Goal: Task Accomplishment & Management: Manage account settings

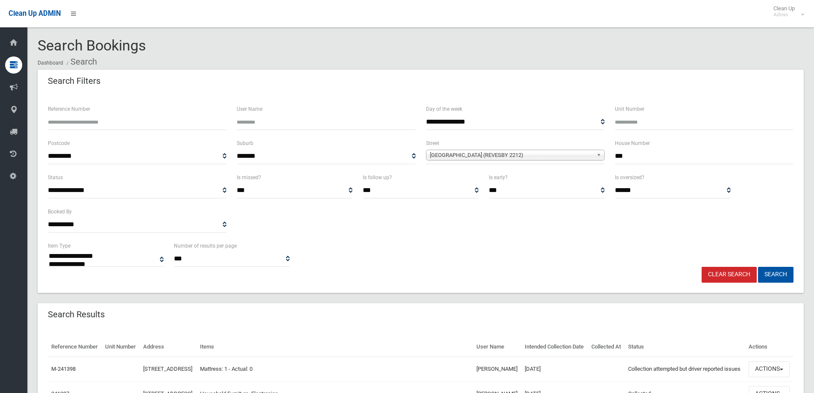
select select
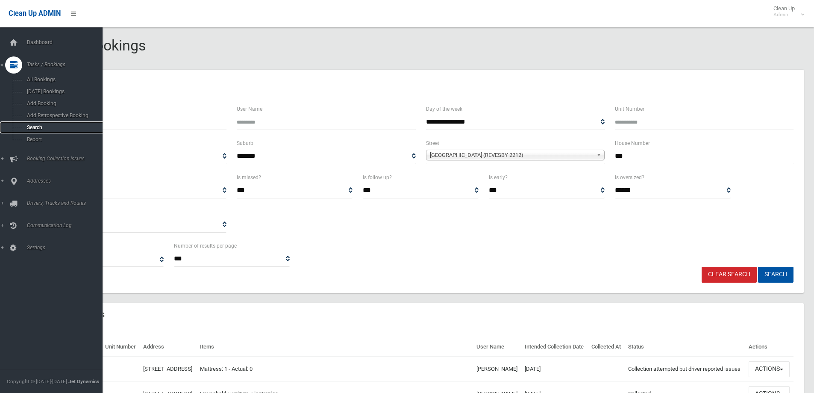
click at [31, 126] on span "Search" at bounding box center [62, 127] width 77 height 6
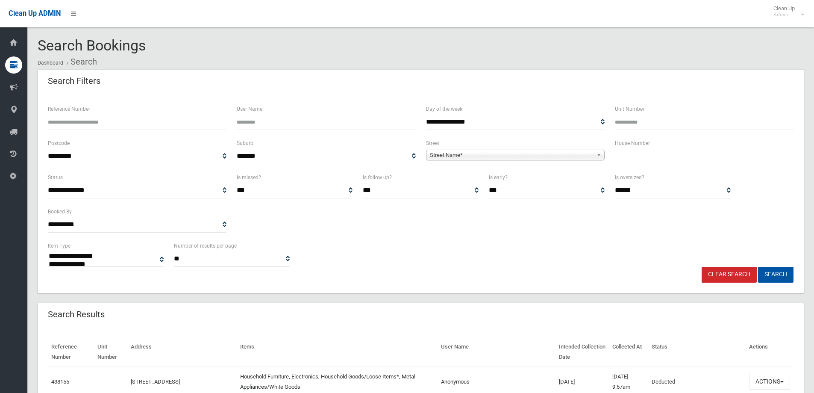
select select
click at [623, 163] on input "text" at bounding box center [704, 156] width 179 height 16
type input "**"
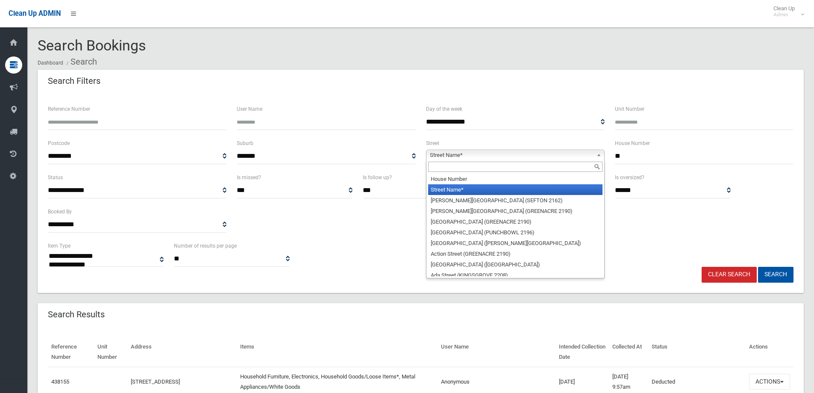
click at [436, 155] on span "Street Name*" at bounding box center [511, 155] width 163 height 10
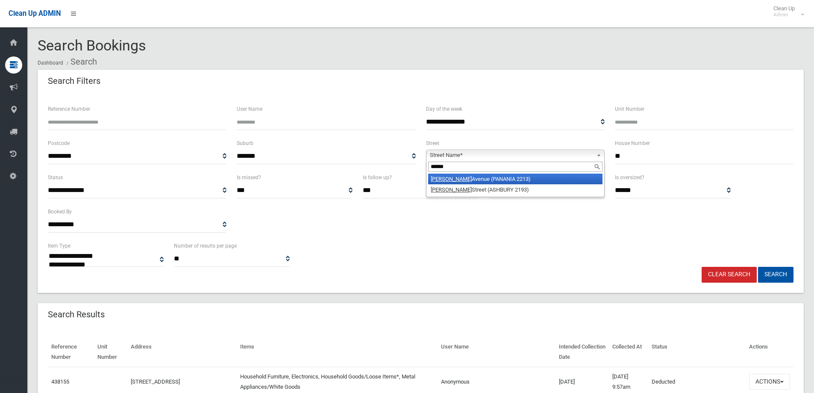
type input "******"
click at [460, 178] on li "Roslyn Avenue (PANANIA 2213)" at bounding box center [515, 178] width 174 height 11
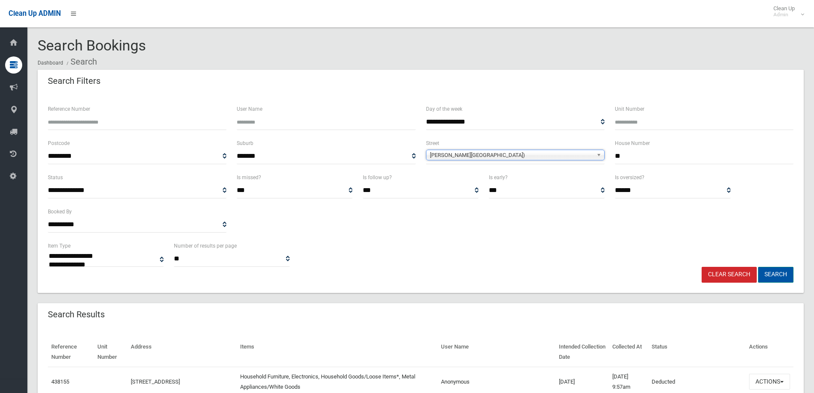
click at [771, 274] on button "Search" at bounding box center [775, 275] width 35 height 16
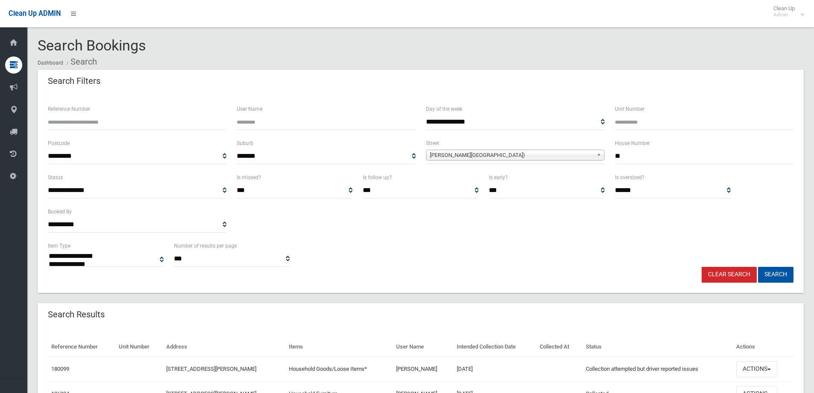
select select
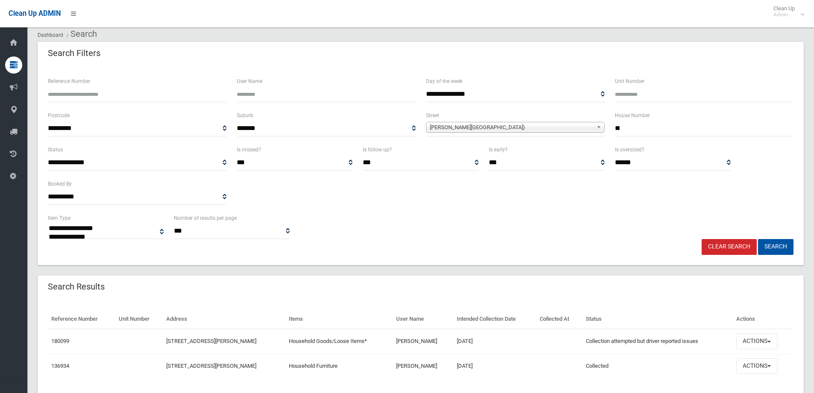
scroll to position [43, 0]
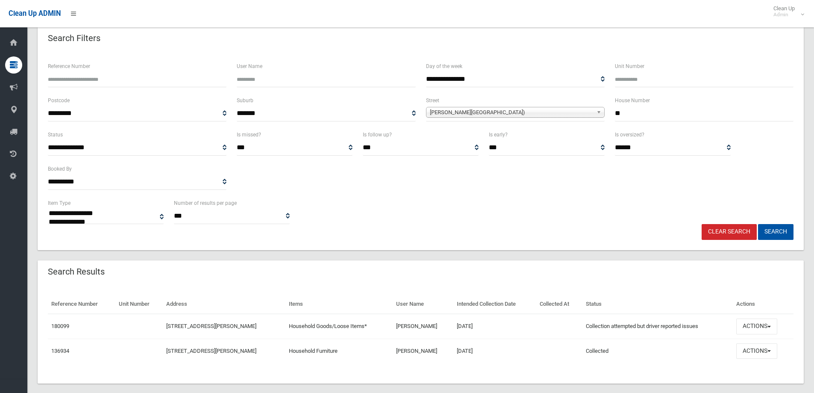
click at [459, 115] on span "[PERSON_NAME][GEOGRAPHIC_DATA])" at bounding box center [511, 112] width 163 height 10
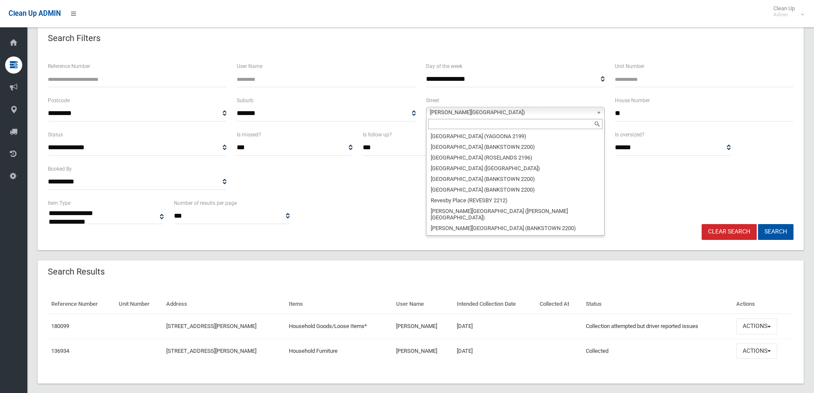
scroll to position [19625, 0]
click at [439, 122] on input "text" at bounding box center [515, 124] width 174 height 10
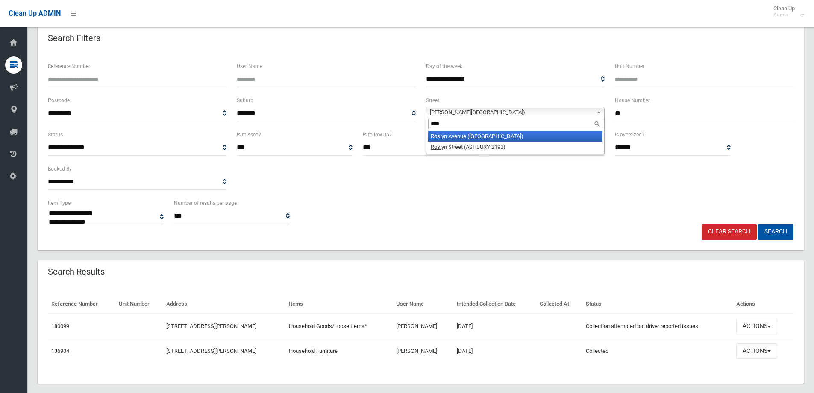
scroll to position [0, 0]
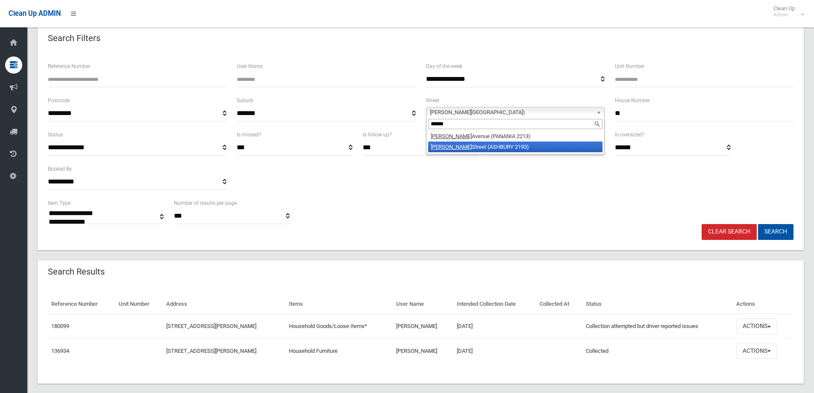
type input "******"
click at [467, 149] on li "Roslyn Street (ASHBURY 2193)" at bounding box center [515, 146] width 174 height 11
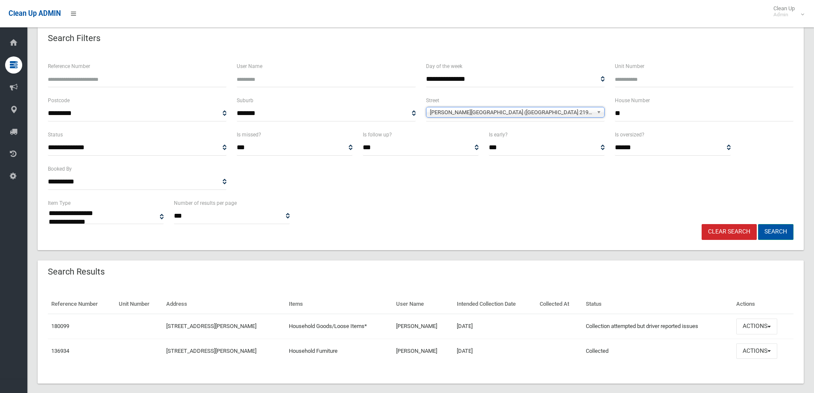
click at [779, 232] on button "Search" at bounding box center [775, 232] width 35 height 16
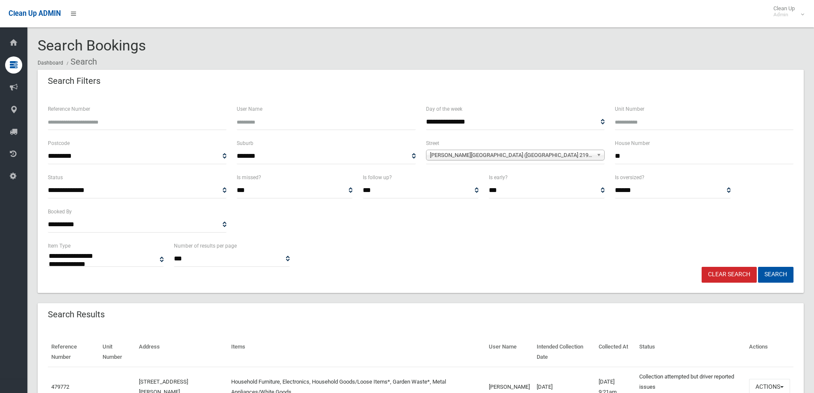
select select
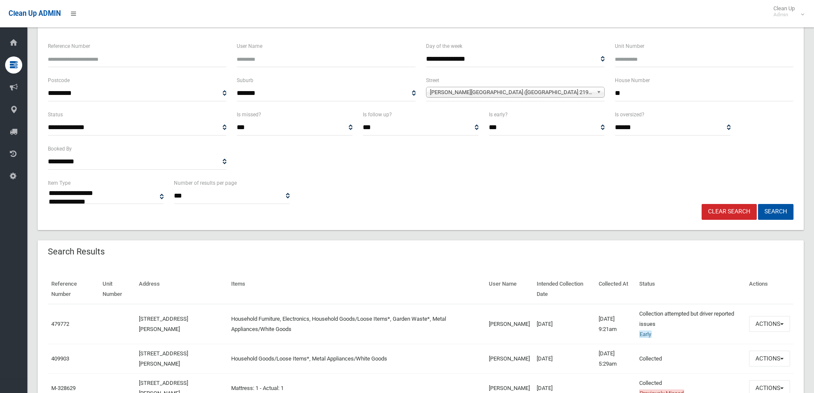
scroll to position [128, 0]
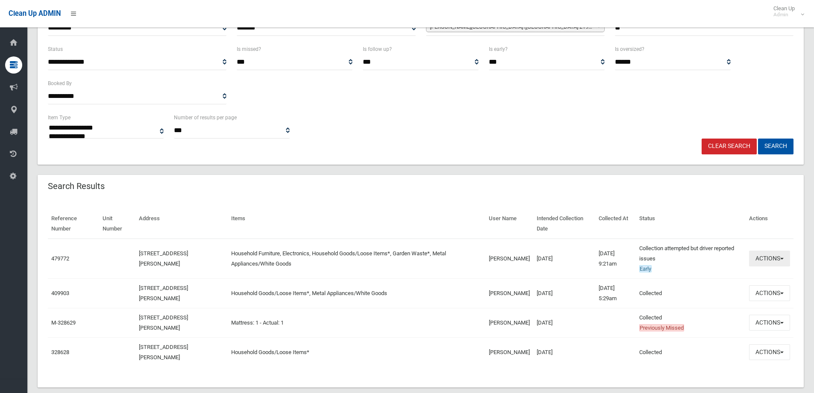
click at [765, 262] on button "Actions" at bounding box center [769, 258] width 41 height 16
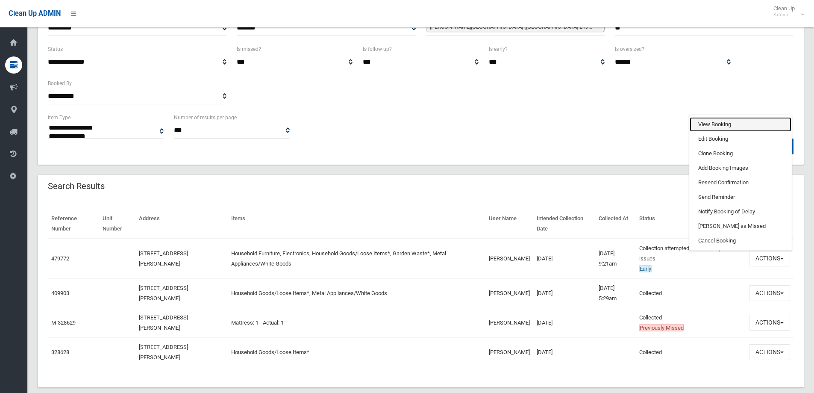
click at [710, 124] on link "View Booking" at bounding box center [741, 124] width 102 height 15
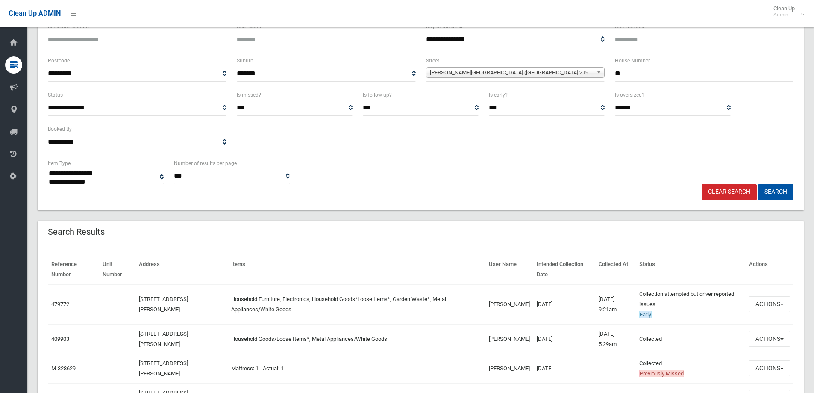
scroll to position [85, 0]
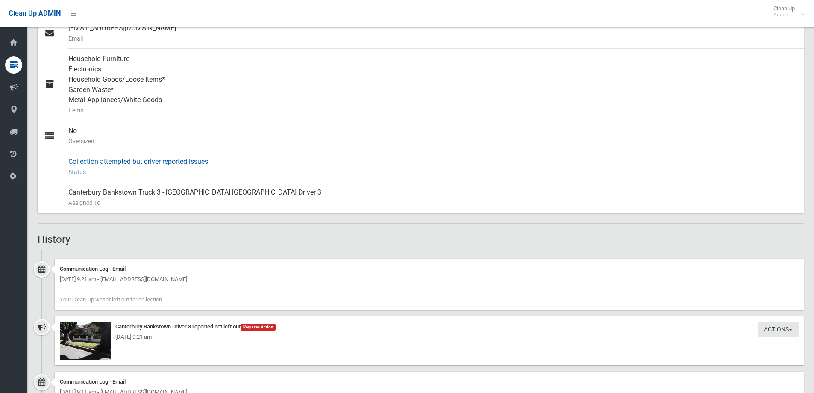
scroll to position [385, 0]
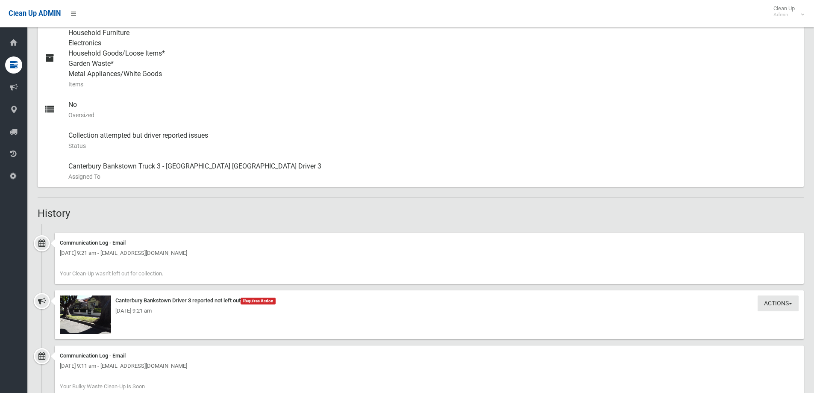
click at [84, 315] on div "[DATE] 9:21 am" at bounding box center [429, 311] width 739 height 10
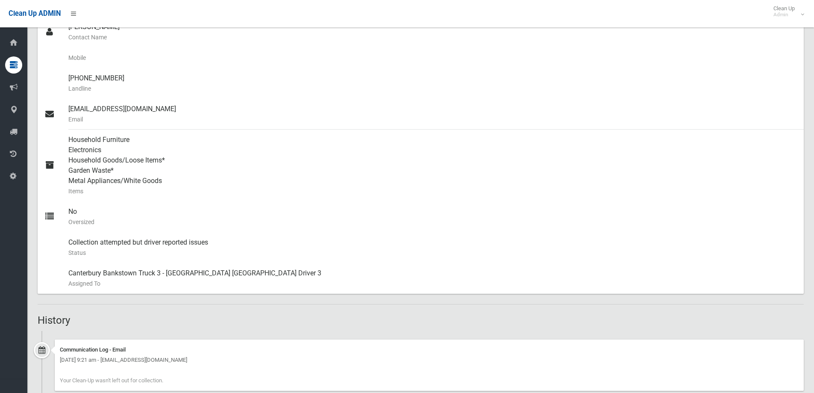
scroll to position [427, 0]
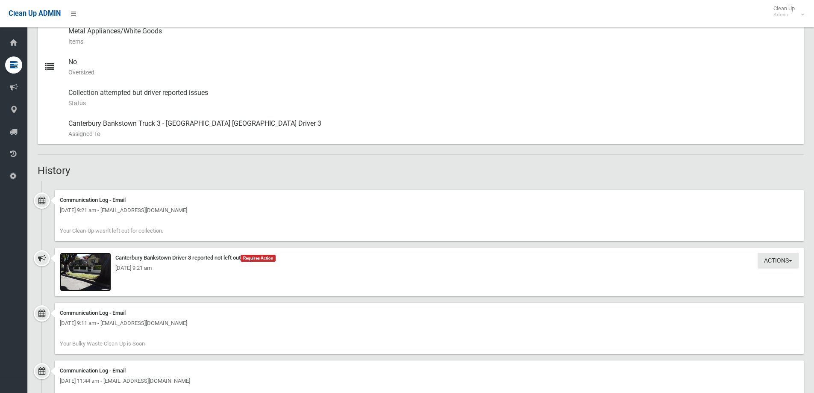
click at [74, 279] on img at bounding box center [85, 272] width 51 height 38
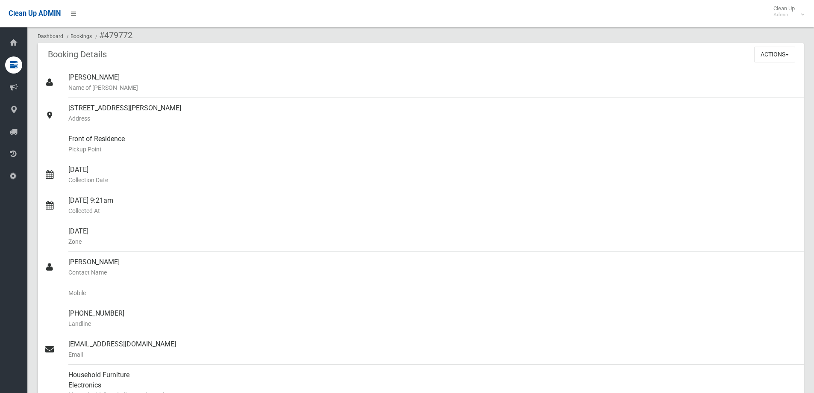
scroll to position [0, 0]
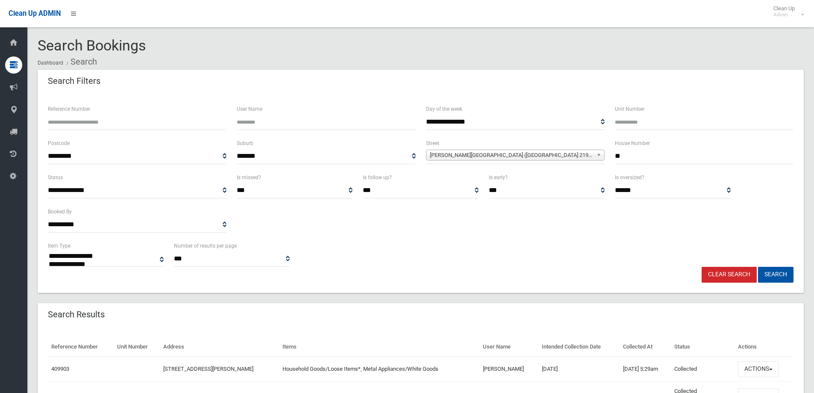
select select
click at [500, 156] on span "Roslyn Street (ASHBURY 2193)" at bounding box center [511, 155] width 163 height 10
type input "*****"
click at [456, 179] on li "Rosly n Avenue (PANANIA 2213)" at bounding box center [515, 178] width 174 height 11
click at [777, 276] on button "Search" at bounding box center [775, 275] width 35 height 16
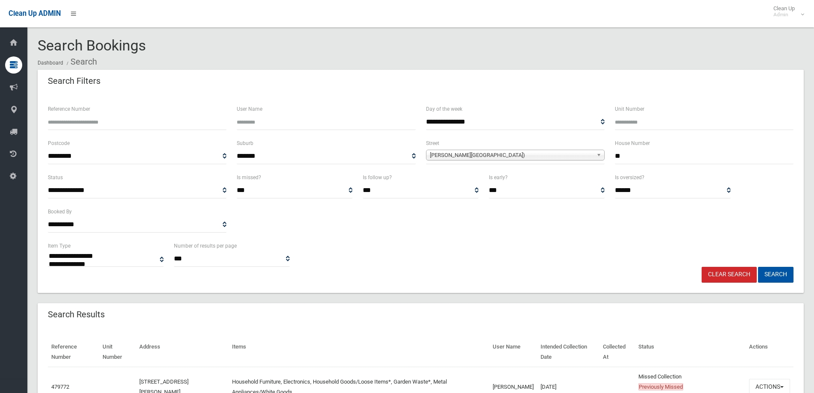
select select
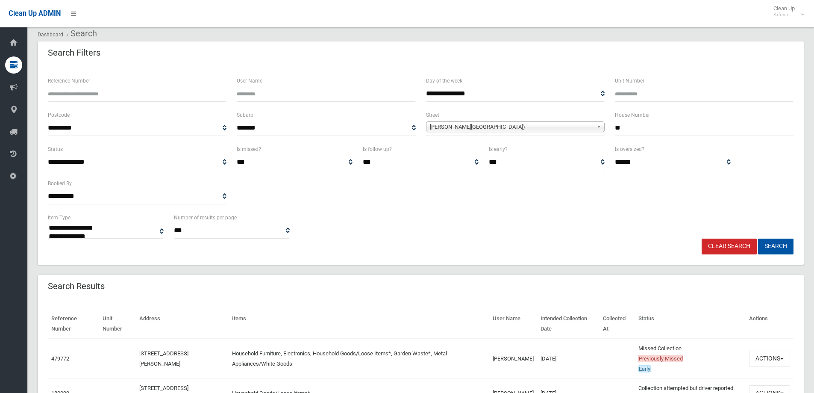
scroll to position [43, 0]
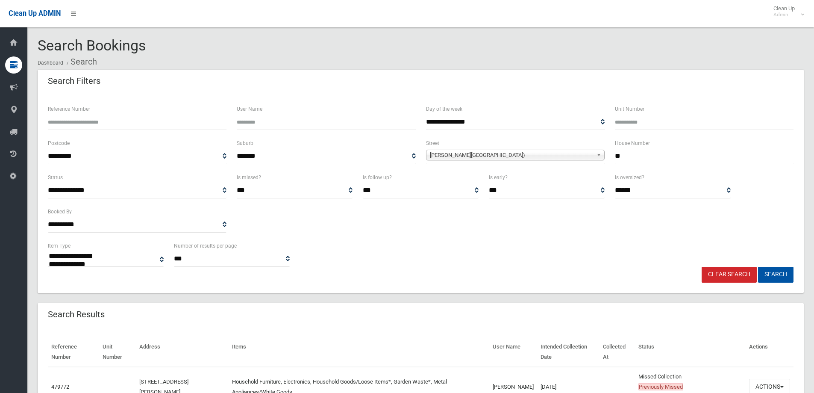
select select
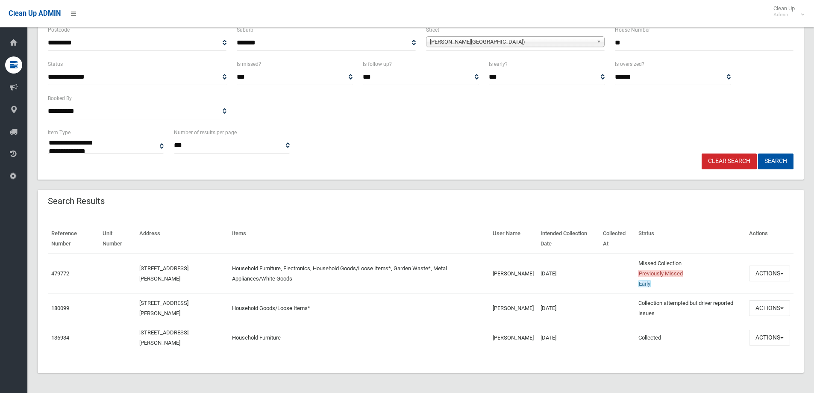
scroll to position [114, 0]
click at [770, 274] on button "Actions" at bounding box center [769, 273] width 41 height 16
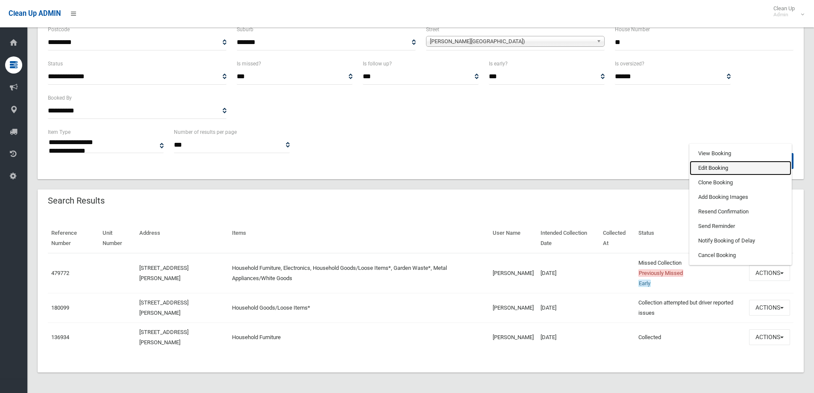
click at [709, 167] on link "Edit Booking" at bounding box center [741, 168] width 102 height 15
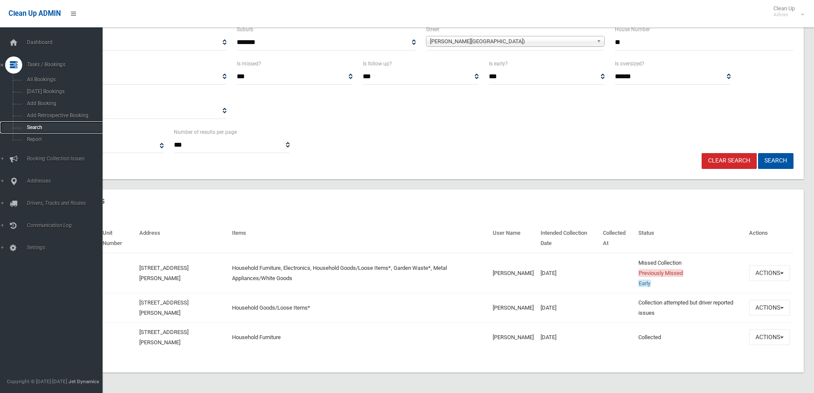
click at [35, 128] on span "Search" at bounding box center [62, 127] width 77 height 6
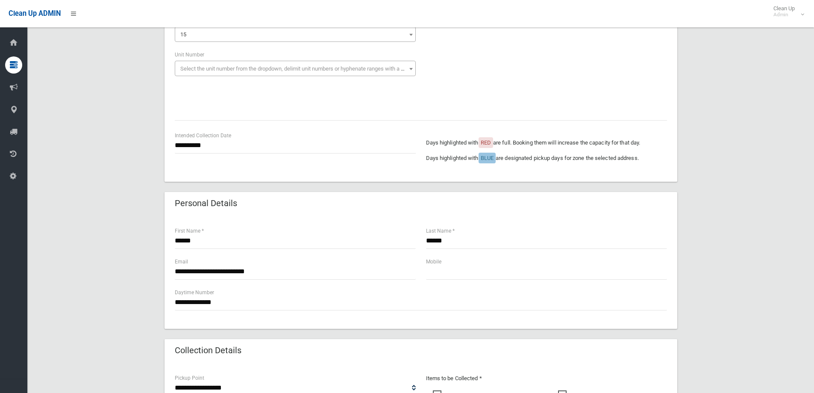
scroll to position [128, 0]
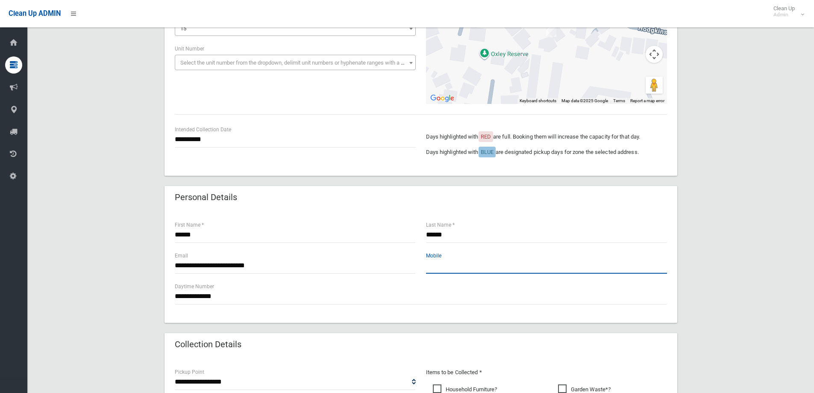
click at [435, 260] on input "text" at bounding box center [546, 266] width 241 height 16
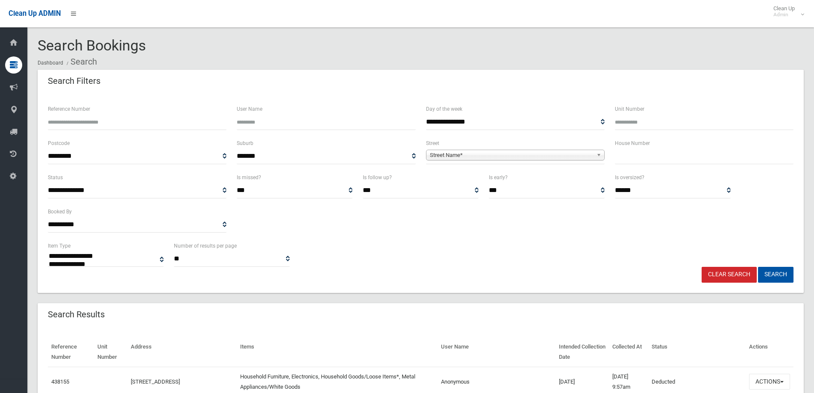
select select
click at [629, 160] on input "text" at bounding box center [704, 156] width 179 height 16
type input "**"
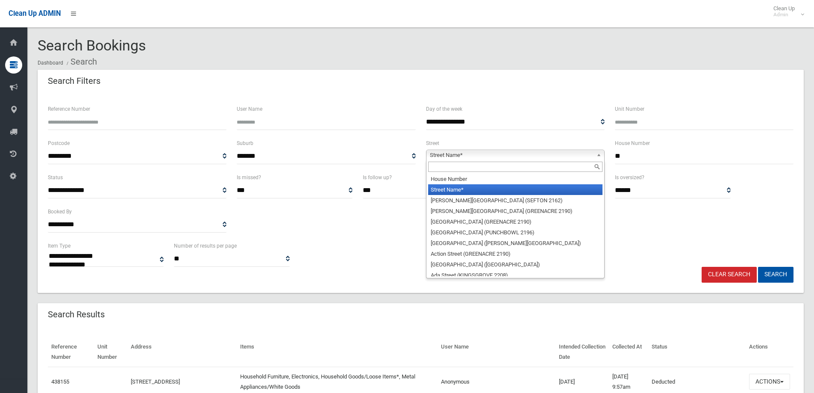
click at [447, 153] on span "Street Name*" at bounding box center [511, 155] width 163 height 10
click at [437, 168] on input "text" at bounding box center [515, 167] width 174 height 10
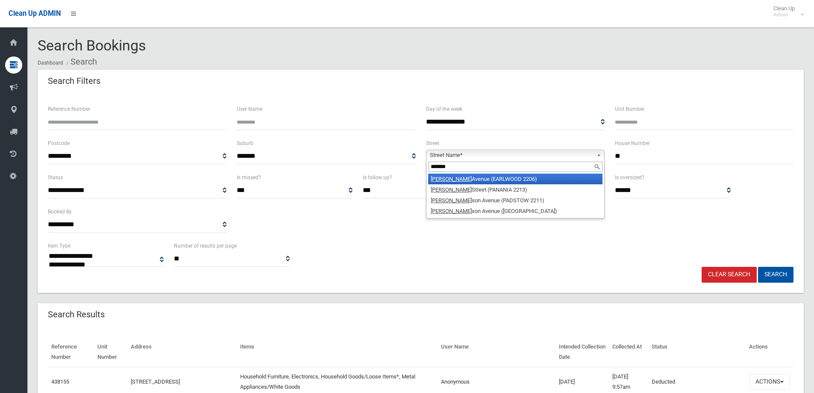
type input "*******"
click at [441, 180] on em "Richard" at bounding box center [451, 179] width 41 height 6
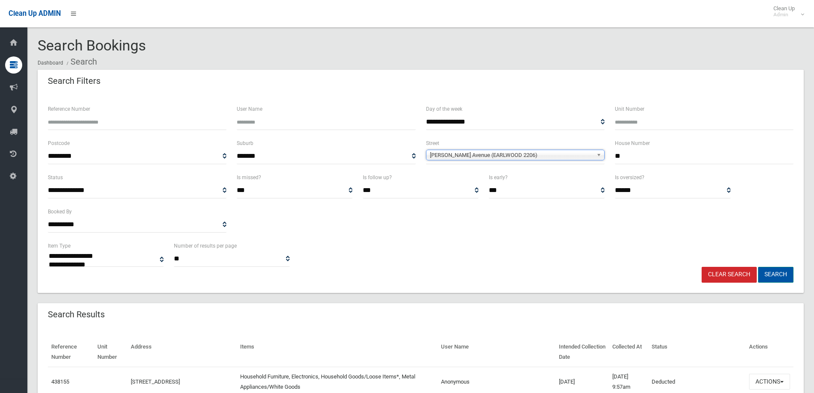
click at [773, 274] on button "Search" at bounding box center [775, 275] width 35 height 16
click at [774, 274] on button "Search" at bounding box center [775, 275] width 35 height 16
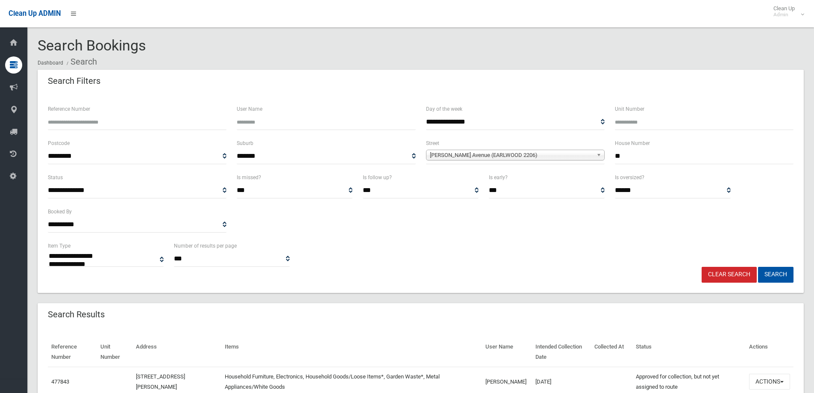
select select
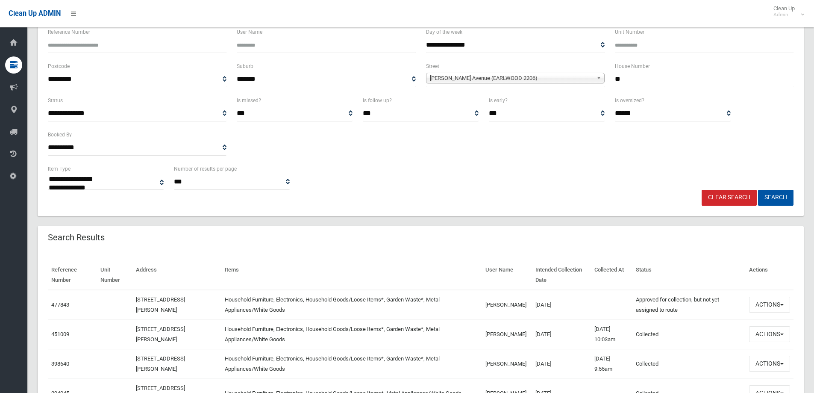
scroll to position [85, 0]
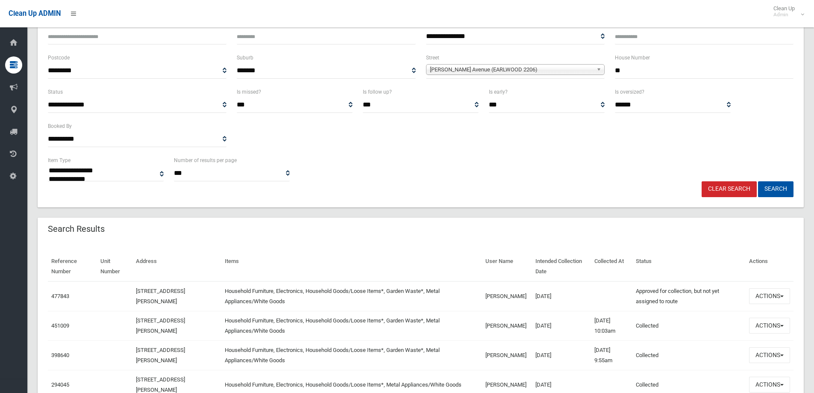
click at [606, 173] on div "**********" at bounding box center [421, 168] width 756 height 26
click at [767, 295] on button "Actions" at bounding box center [769, 296] width 41 height 16
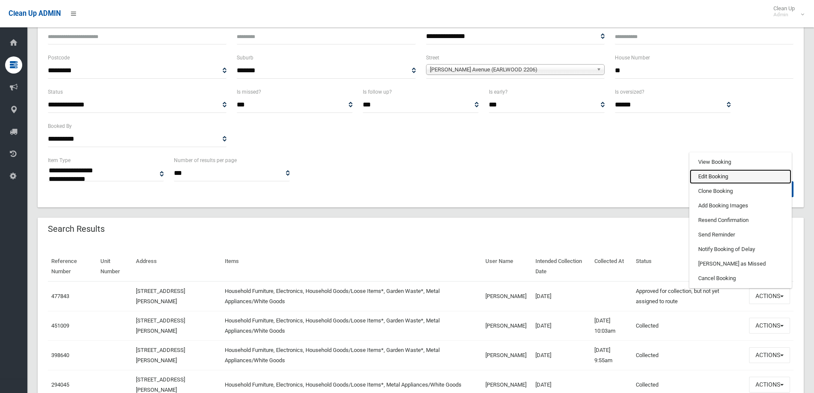
click at [708, 174] on link "Edit Booking" at bounding box center [741, 176] width 102 height 15
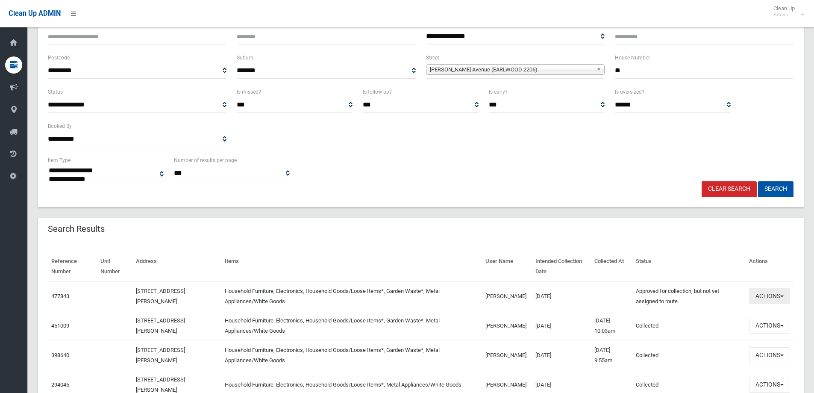
click at [773, 294] on button "Actions" at bounding box center [769, 296] width 41 height 16
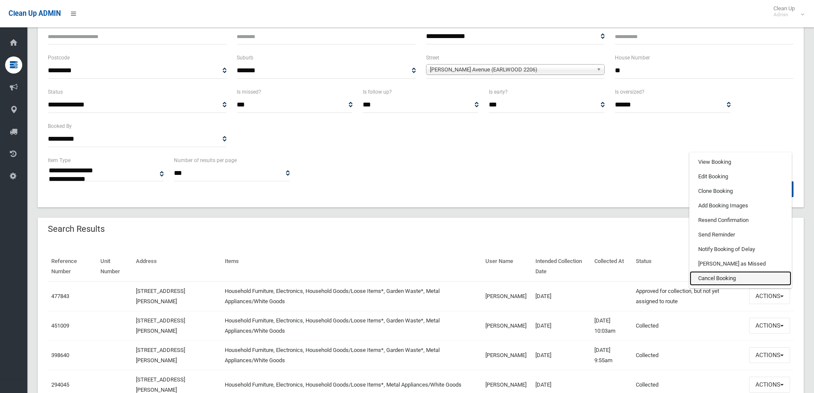
drag, startPoint x: 710, startPoint y: 278, endPoint x: 450, endPoint y: 37, distance: 355.0
click at [711, 278] on link "Cancel Booking" at bounding box center [741, 278] width 102 height 15
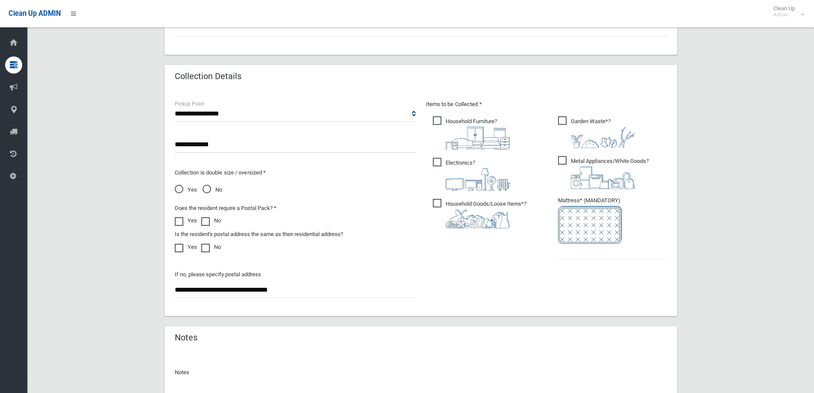
scroll to position [558, 0]
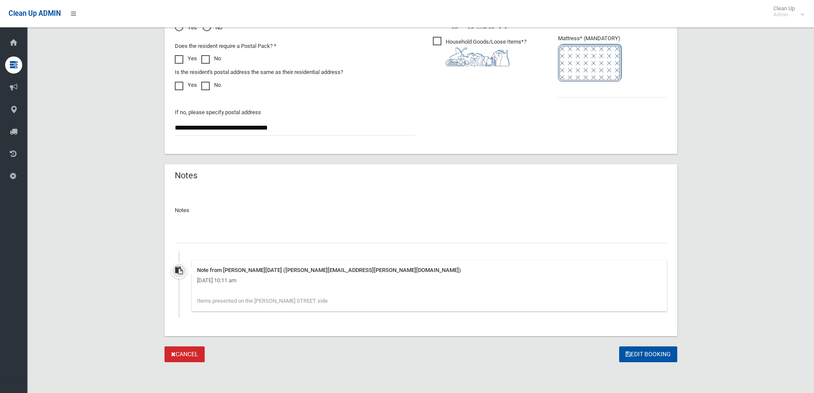
click at [199, 236] on input "text" at bounding box center [421, 235] width 492 height 16
click at [238, 235] on input "**********" at bounding box center [421, 235] width 492 height 16
type input "**********"
click at [644, 353] on button "Edit Booking" at bounding box center [648, 354] width 58 height 16
type input "*"
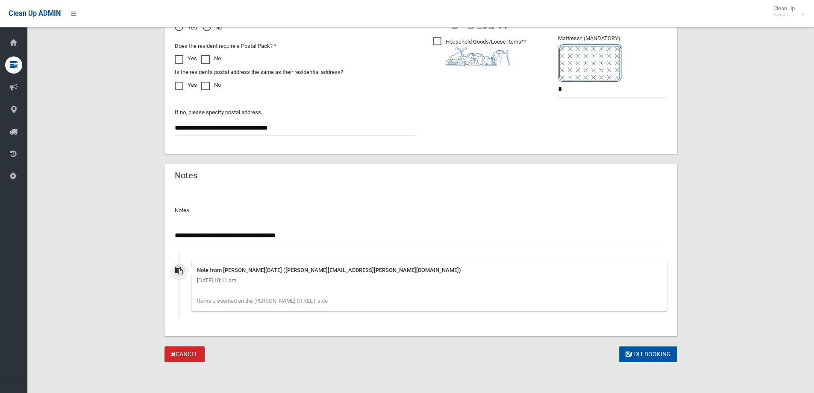
click at [648, 353] on button "Edit Booking" at bounding box center [648, 354] width 58 height 16
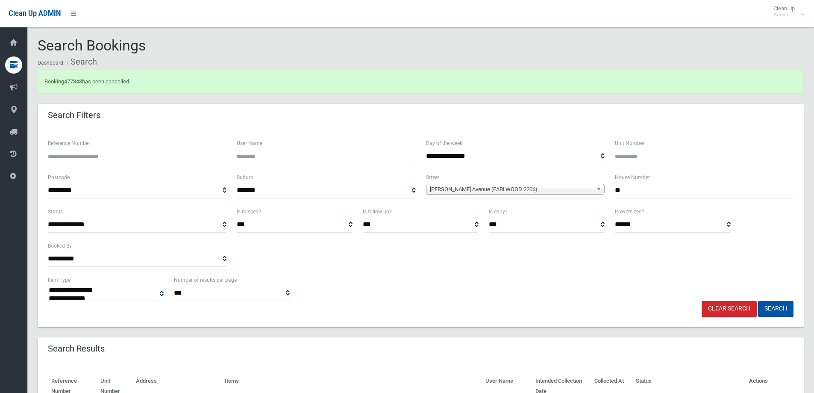
select select
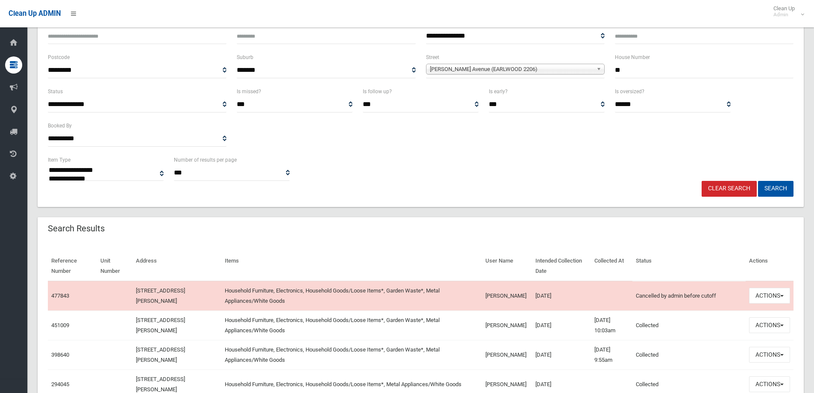
scroll to position [128, 0]
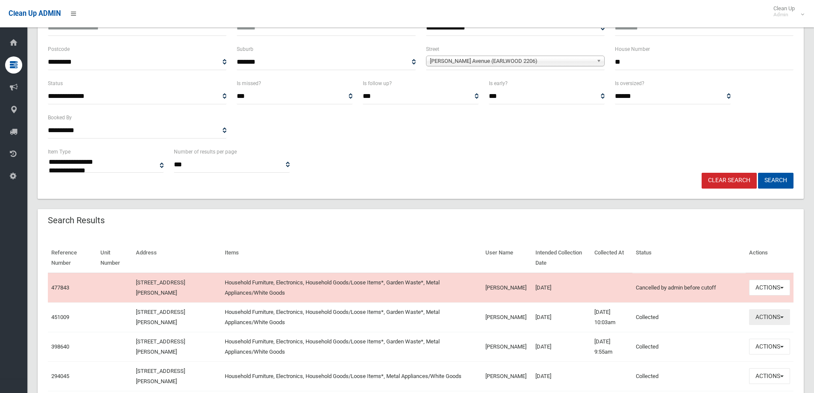
click at [764, 320] on button "Actions" at bounding box center [769, 317] width 41 height 16
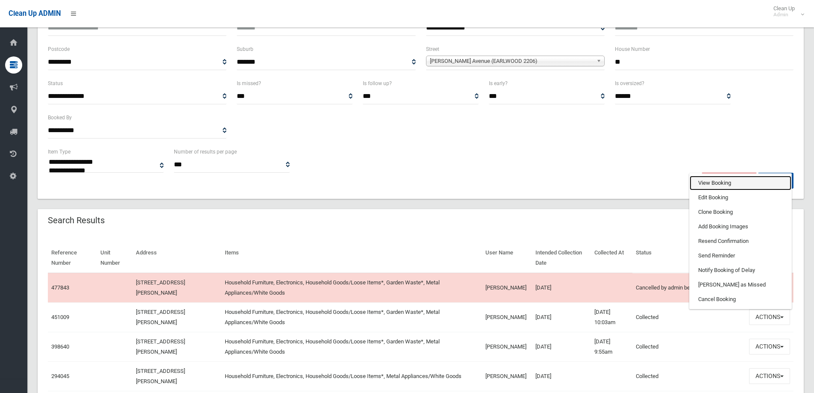
click at [707, 183] on link "View Booking" at bounding box center [741, 183] width 102 height 15
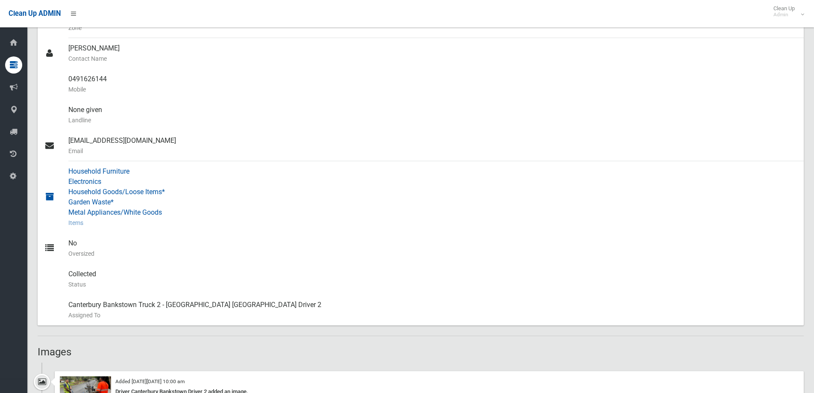
scroll to position [513, 0]
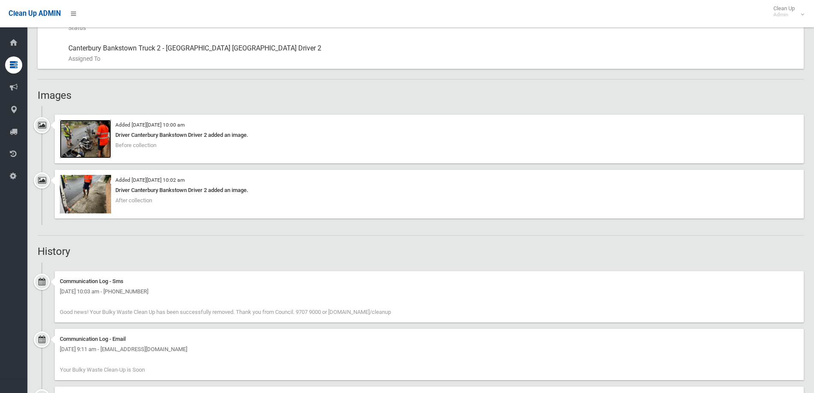
click at [85, 134] on img at bounding box center [85, 139] width 51 height 38
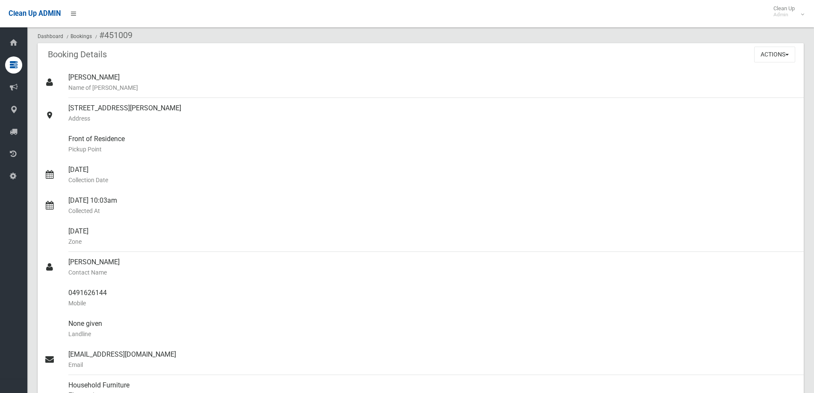
scroll to position [0, 0]
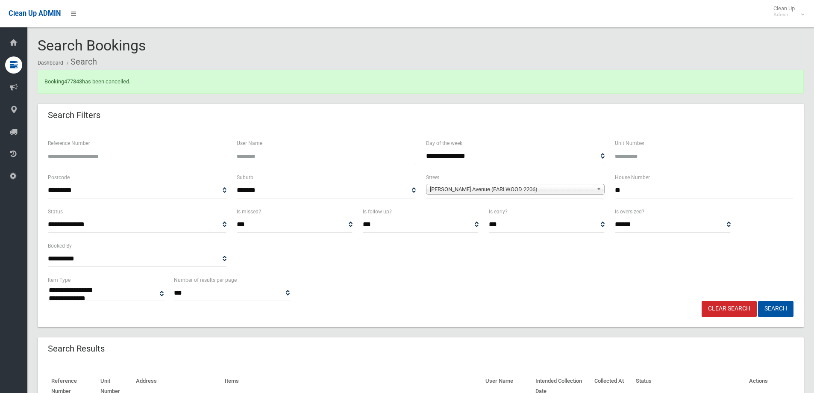
select select
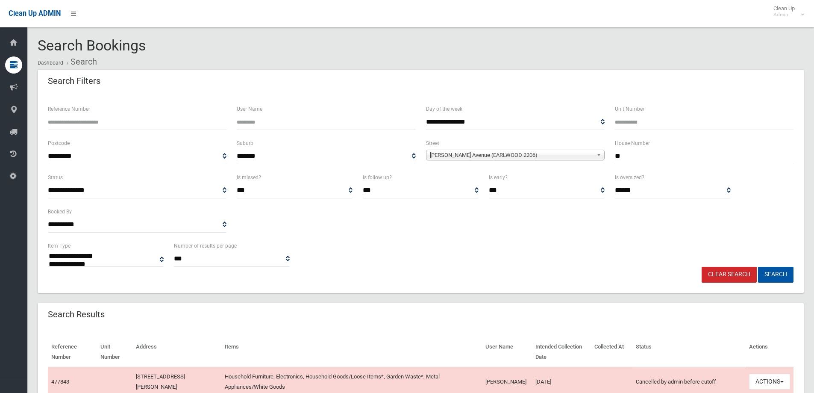
select select
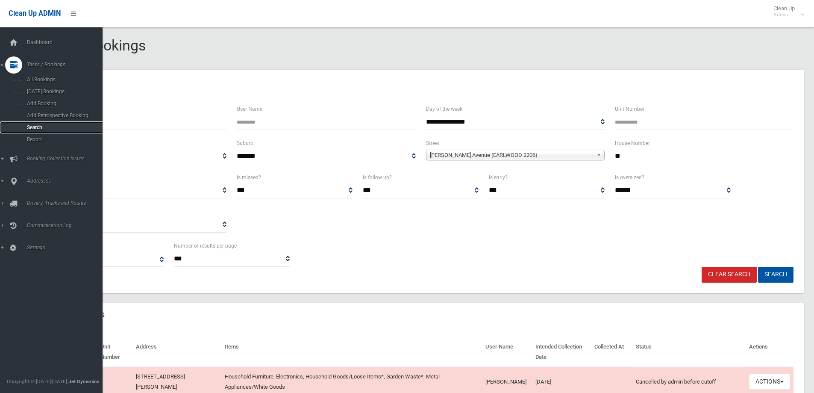
click at [37, 125] on span "Search" at bounding box center [62, 127] width 77 height 6
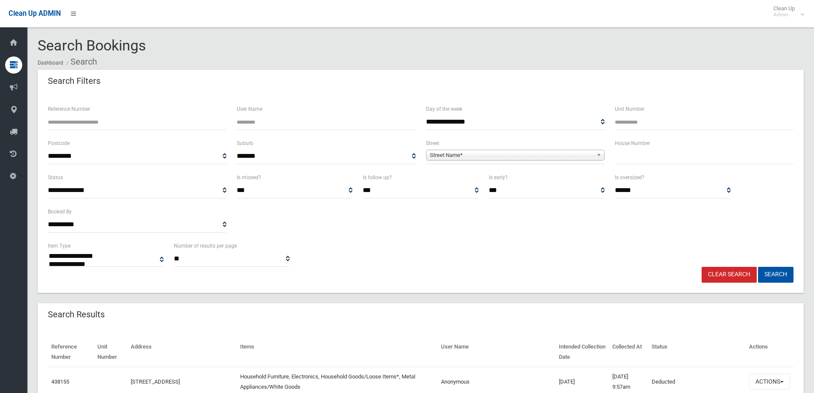
select select
click at [617, 148] on div "House Number" at bounding box center [704, 151] width 179 height 26
click at [624, 158] on input "text" at bounding box center [704, 156] width 179 height 16
type input "***"
click at [461, 153] on span "Street Name*" at bounding box center [511, 155] width 163 height 10
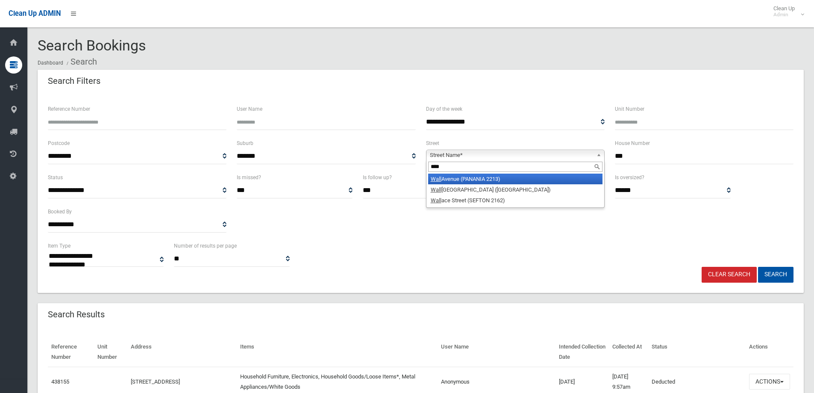
type input "****"
click at [460, 180] on li "Wall Avenue (PANANIA 2213)" at bounding box center [515, 178] width 174 height 11
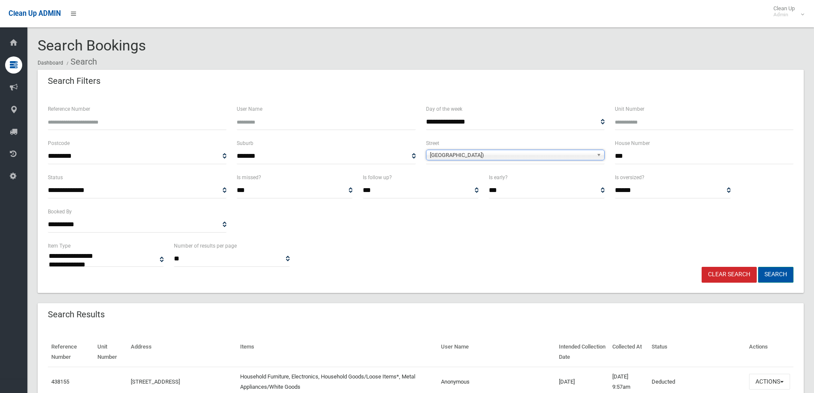
drag, startPoint x: 775, startPoint y: 275, endPoint x: 769, endPoint y: 272, distance: 6.3
click at [774, 275] on button "Search" at bounding box center [775, 275] width 35 height 16
click at [773, 273] on button "Search" at bounding box center [775, 275] width 35 height 16
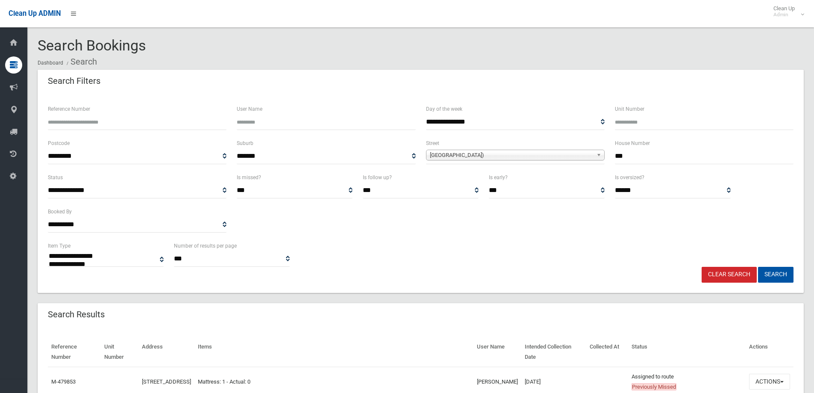
select select
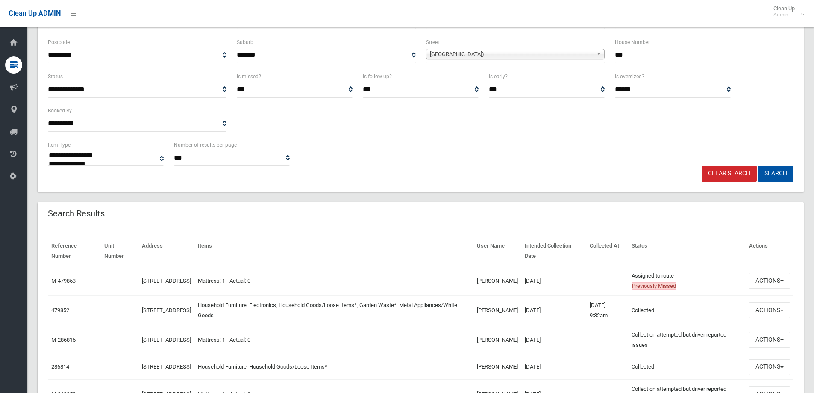
scroll to position [128, 0]
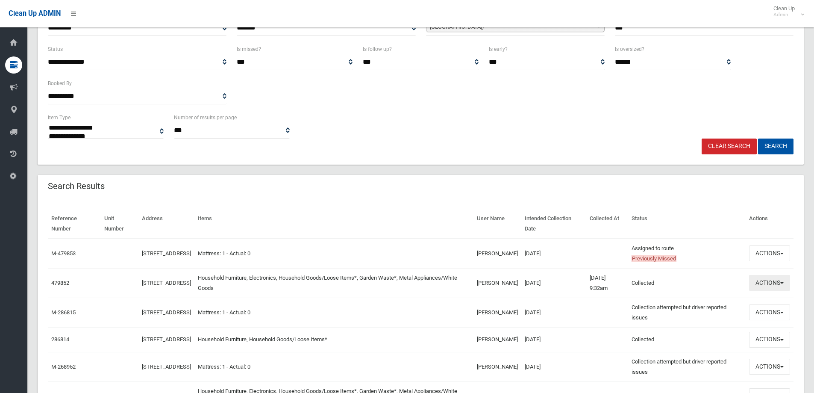
click at [764, 283] on button "Actions" at bounding box center [769, 283] width 41 height 16
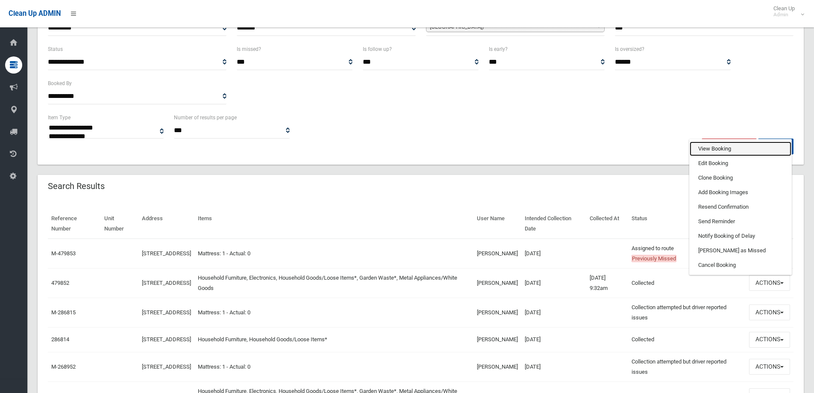
click at [708, 148] on link "View Booking" at bounding box center [741, 148] width 102 height 15
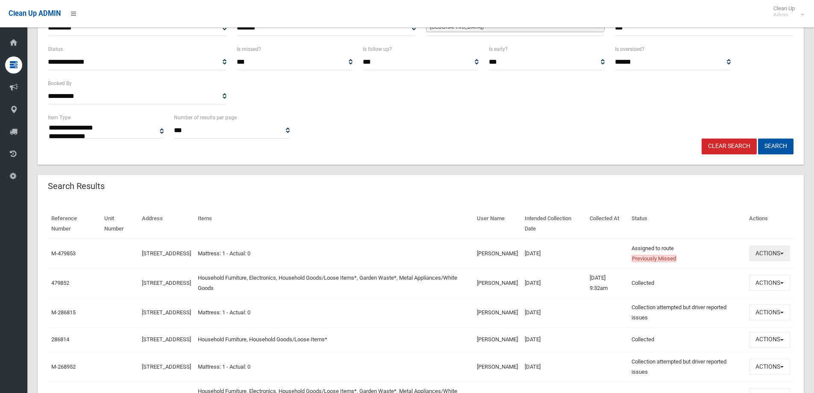
click at [768, 255] on button "Actions" at bounding box center [769, 253] width 41 height 16
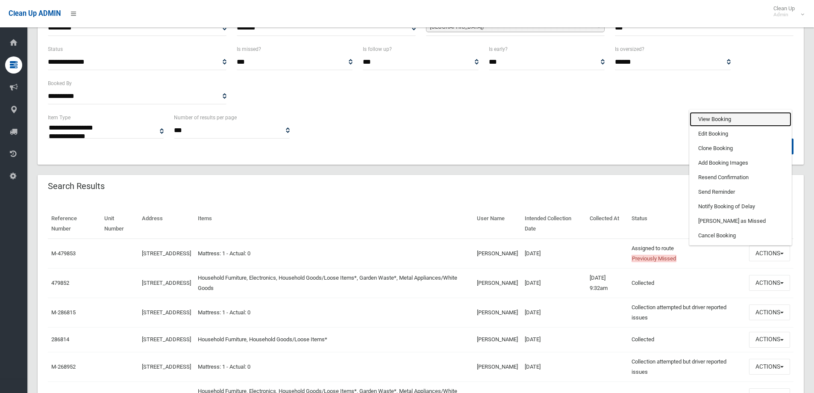
click at [711, 117] on link "View Booking" at bounding box center [741, 119] width 102 height 15
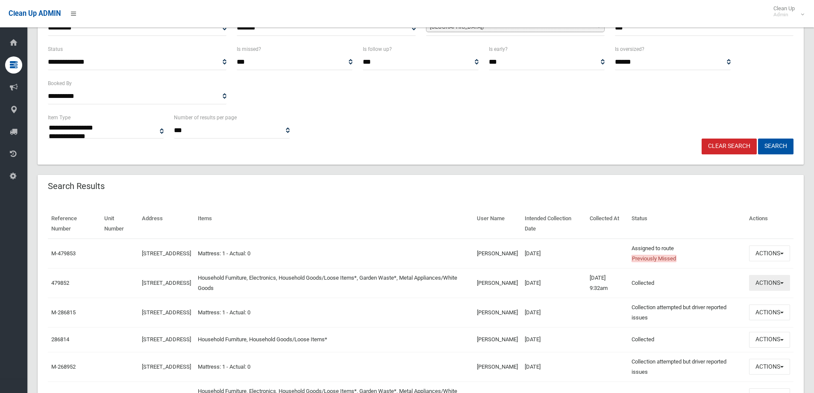
click at [766, 284] on button "Actions" at bounding box center [769, 283] width 41 height 16
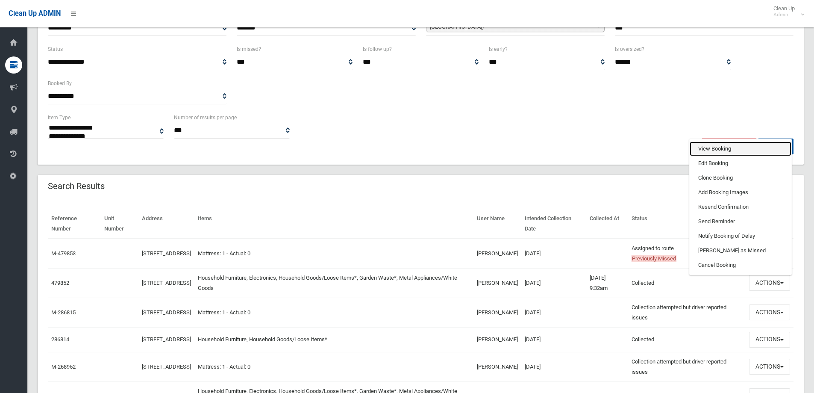
click at [703, 148] on link "View Booking" at bounding box center [741, 148] width 102 height 15
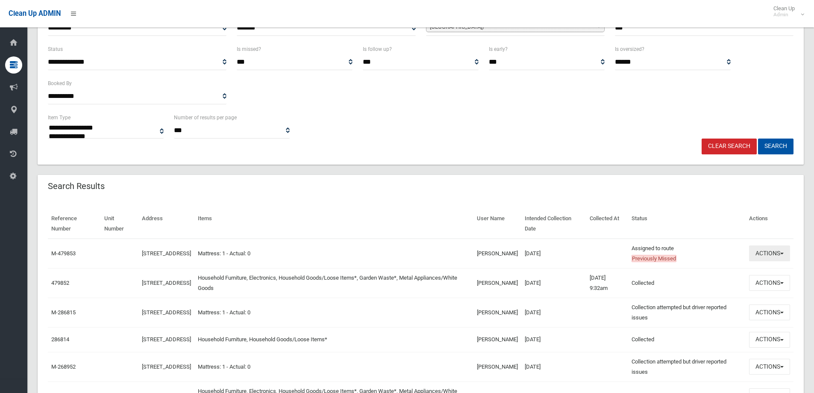
click at [770, 256] on button "Actions" at bounding box center [769, 253] width 41 height 16
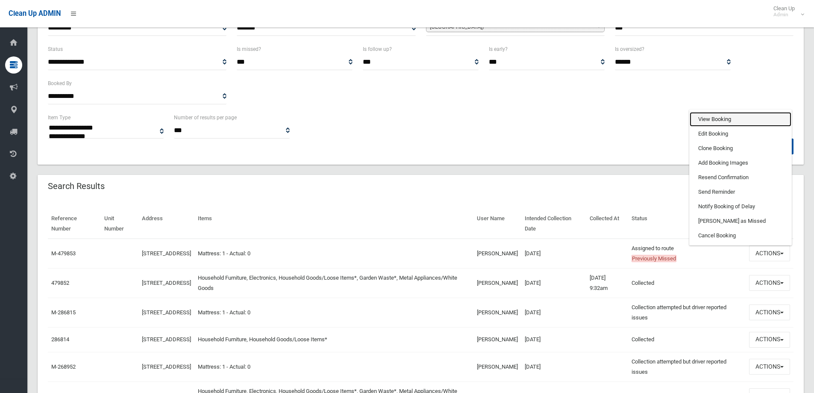
click at [707, 119] on link "View Booking" at bounding box center [741, 119] width 102 height 15
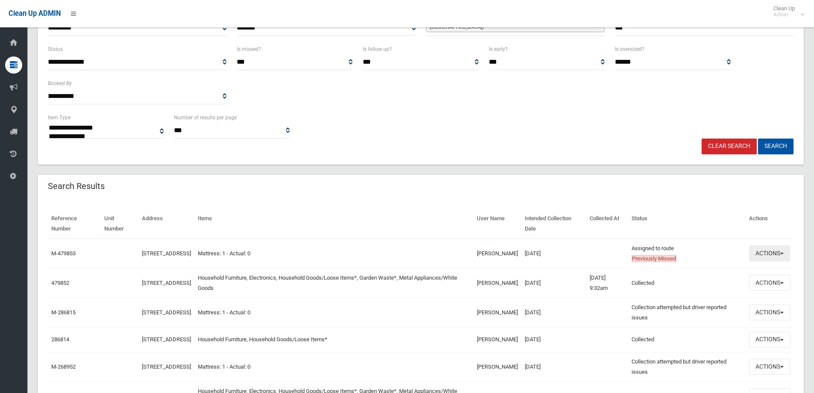
click at [764, 253] on button "Actions" at bounding box center [769, 253] width 41 height 16
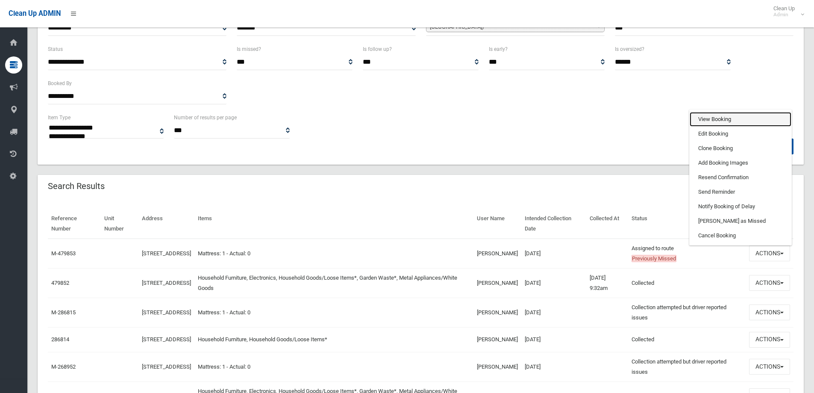
click at [709, 120] on link "View Booking" at bounding box center [741, 119] width 102 height 15
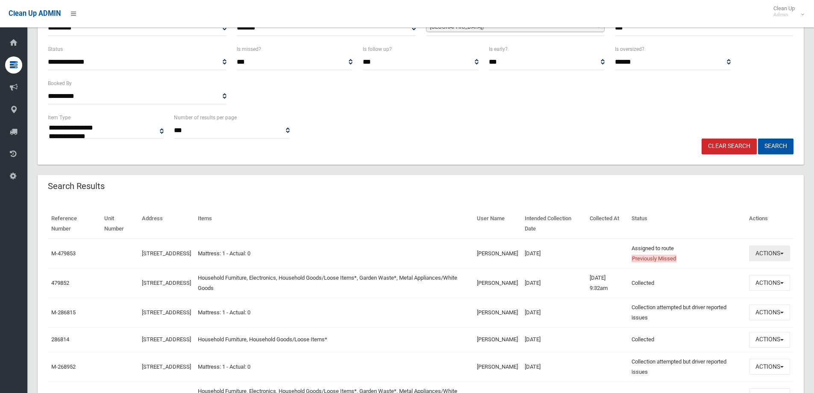
click at [772, 258] on button "Actions" at bounding box center [769, 253] width 41 height 16
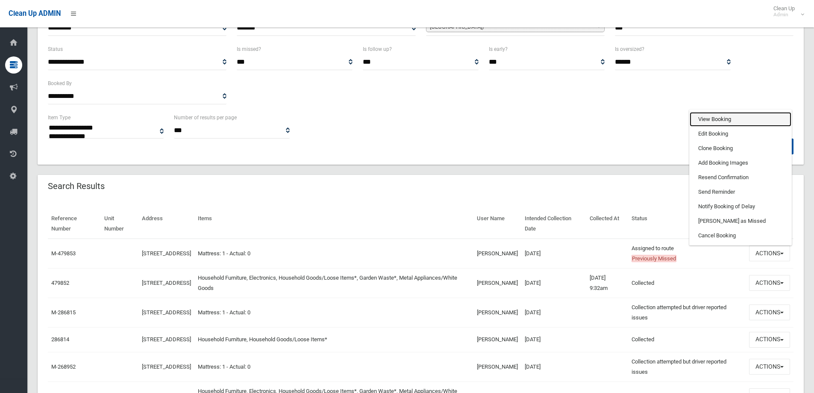
click at [714, 119] on link "View Booking" at bounding box center [741, 119] width 102 height 15
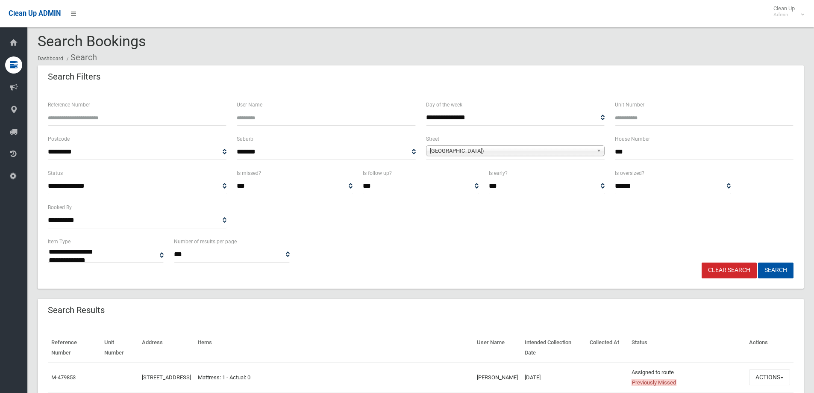
scroll to position [0, 0]
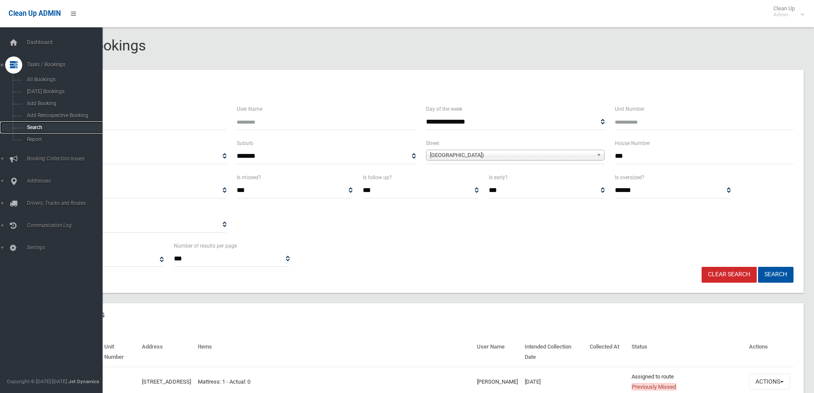
click at [33, 126] on span "Search" at bounding box center [62, 127] width 77 height 6
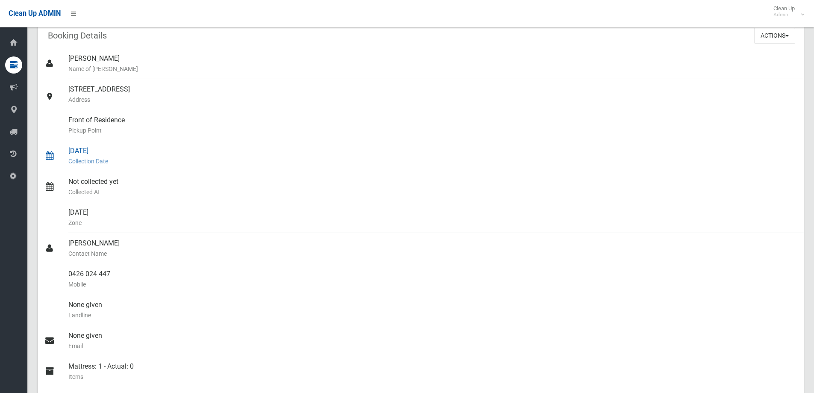
scroll to position [85, 0]
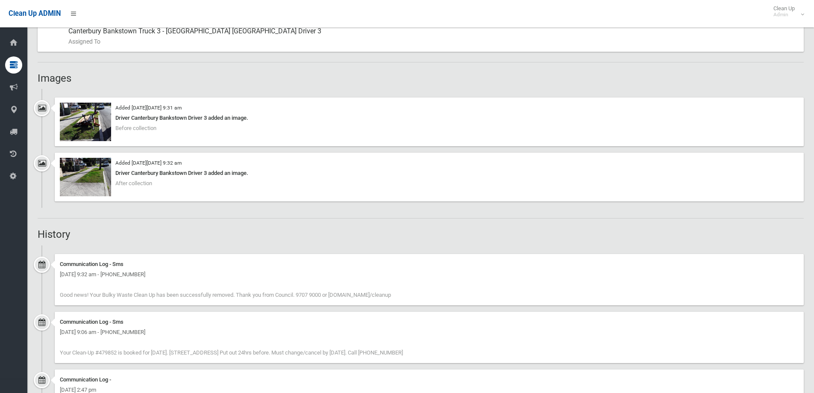
scroll to position [556, 0]
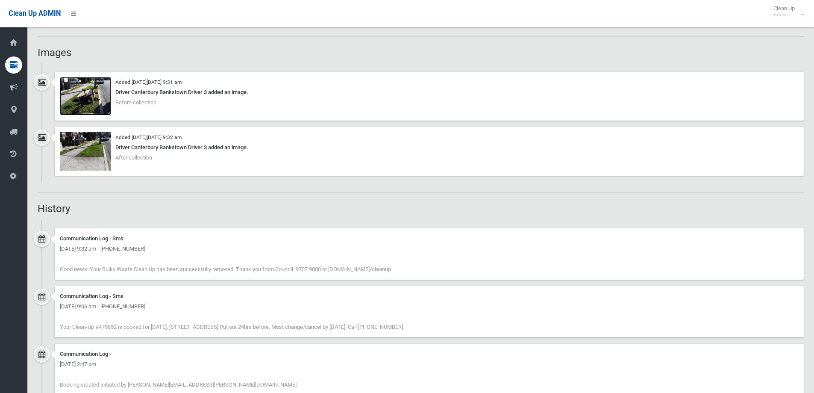
click at [92, 95] on img at bounding box center [85, 96] width 51 height 38
click at [85, 153] on img at bounding box center [85, 151] width 51 height 38
click at [94, 96] on img at bounding box center [85, 96] width 51 height 38
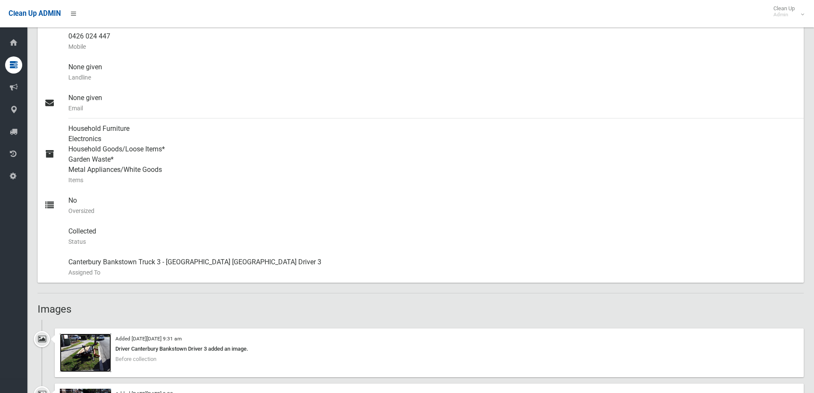
scroll to position [43, 0]
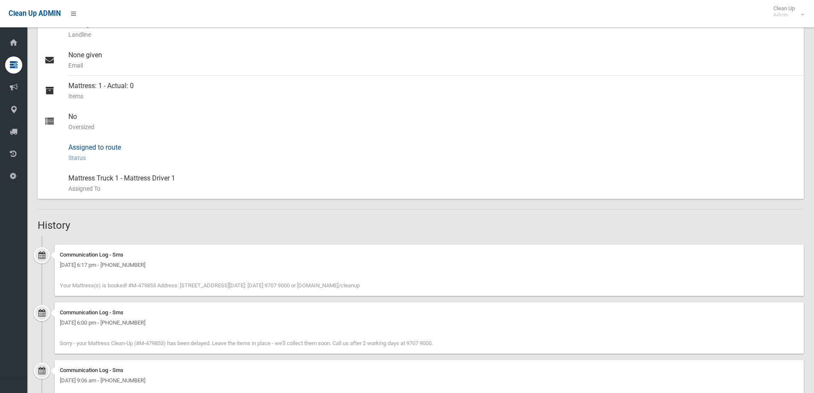
scroll to position [440, 0]
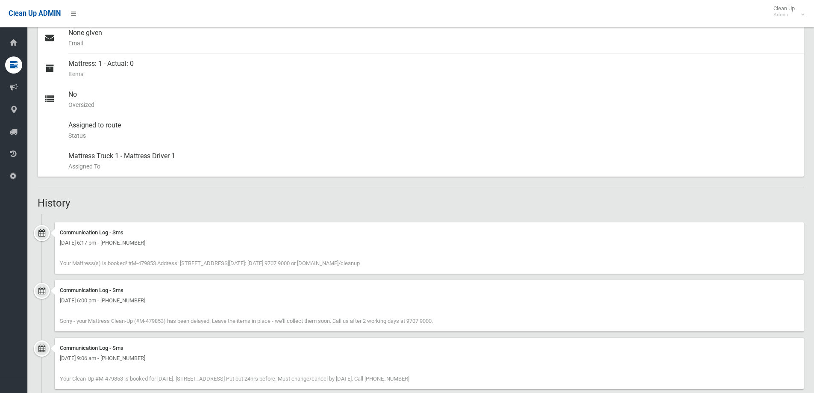
scroll to position [269, 0]
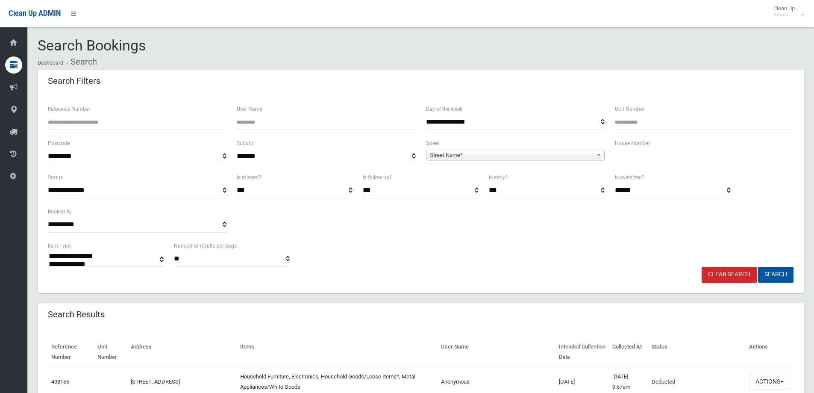
select select
click at [109, 129] on input "Reference Number" at bounding box center [137, 122] width 179 height 16
click at [626, 154] on input "text" at bounding box center [704, 156] width 179 height 16
type input "**"
click at [450, 151] on span "Street Name*" at bounding box center [511, 155] width 163 height 10
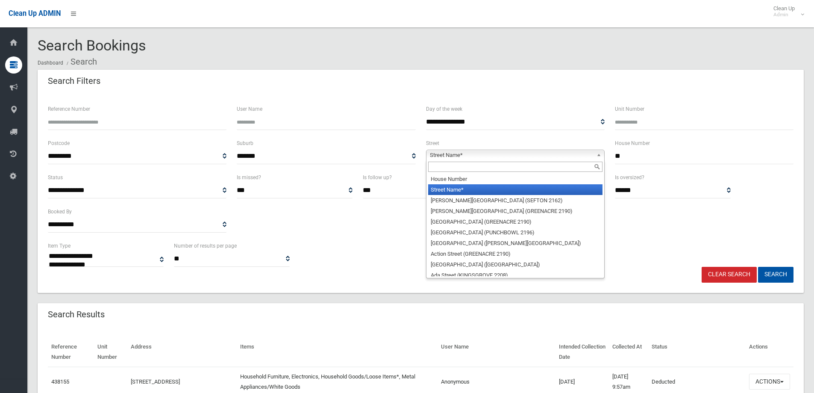
click at [432, 163] on input "text" at bounding box center [515, 167] width 174 height 10
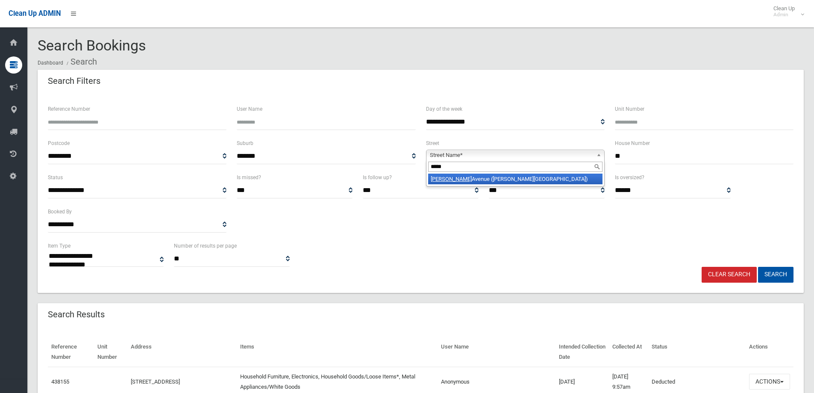
type input "*****"
click at [456, 180] on li "Wendy Avenue (GEORGES HALL 2198)" at bounding box center [515, 178] width 174 height 11
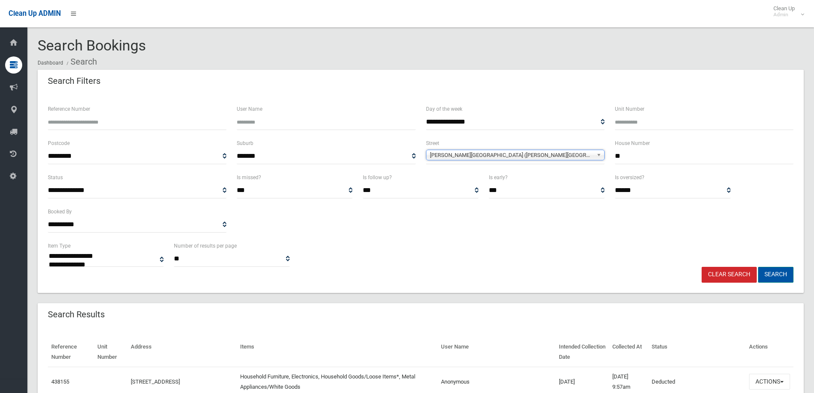
click at [778, 276] on button "Search" at bounding box center [775, 275] width 35 height 16
click at [769, 273] on button "Search" at bounding box center [775, 275] width 35 height 16
click at [767, 273] on button "Search" at bounding box center [775, 275] width 35 height 16
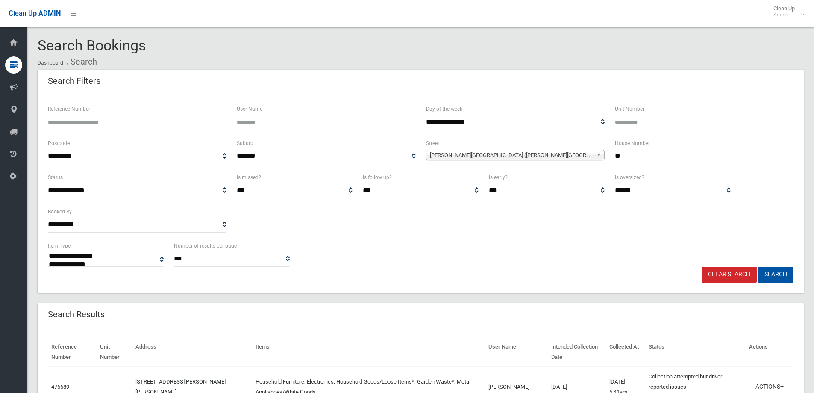
select select
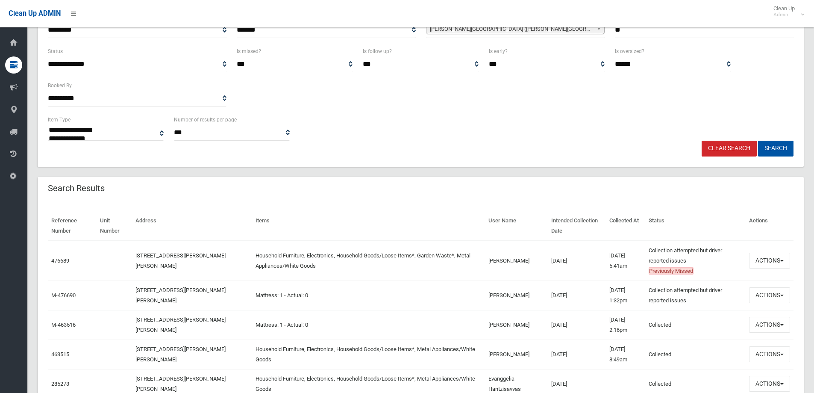
scroll to position [171, 0]
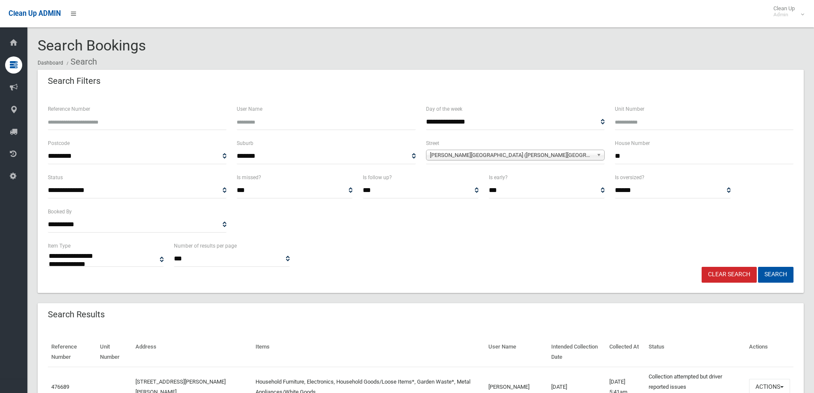
select select
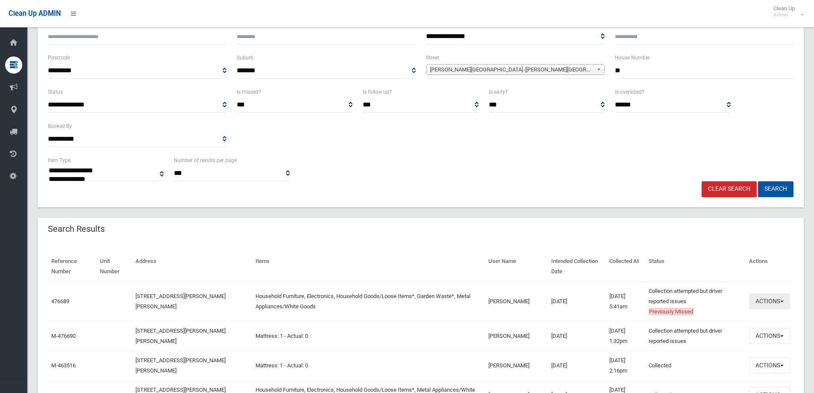
click at [767, 300] on button "Actions" at bounding box center [769, 301] width 41 height 16
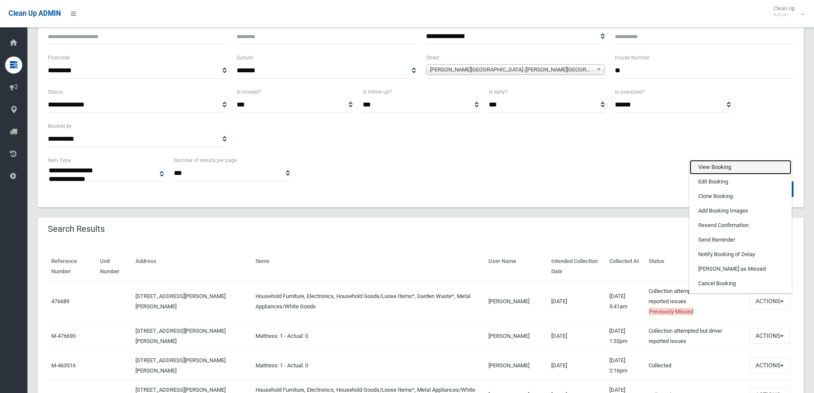
click at [704, 168] on link "View Booking" at bounding box center [741, 167] width 102 height 15
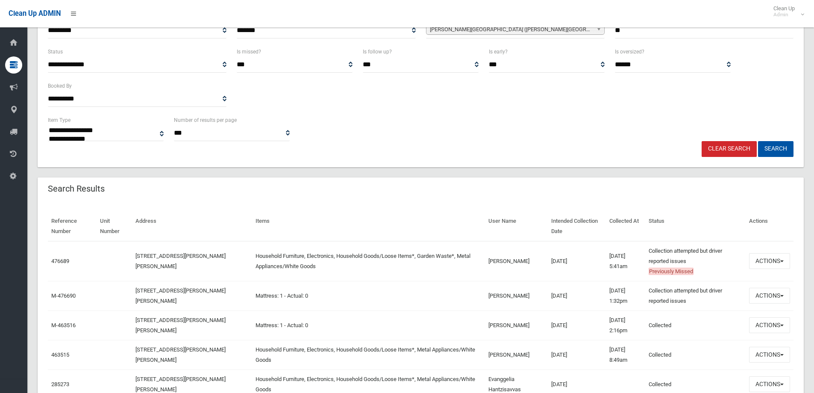
scroll to position [171, 0]
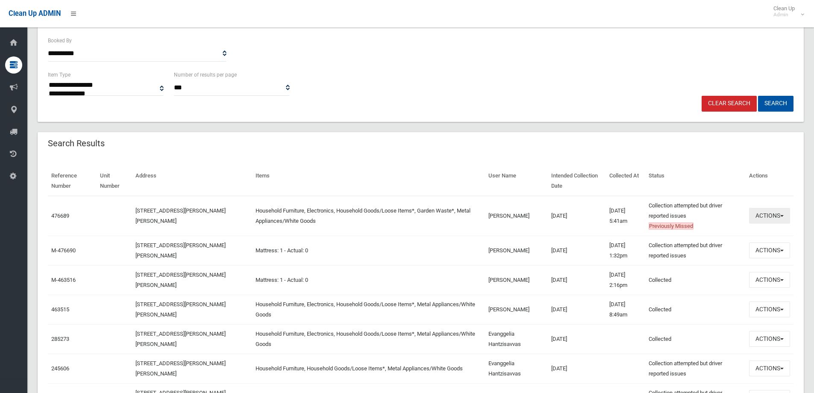
click at [766, 216] on button "Actions" at bounding box center [769, 216] width 41 height 16
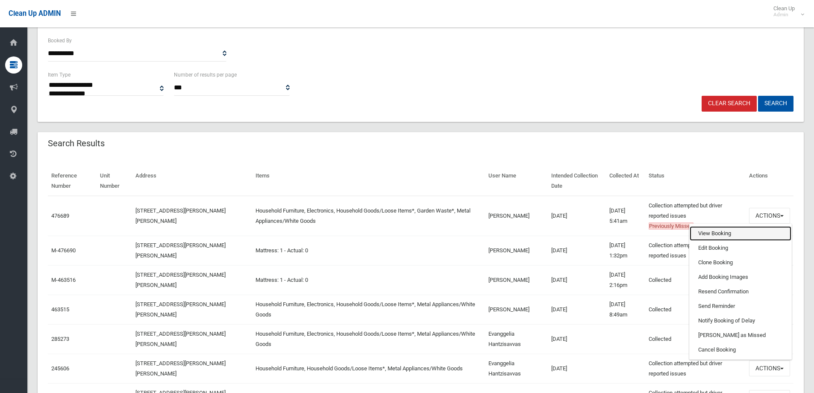
click at [711, 231] on link "View Booking" at bounding box center [741, 233] width 102 height 15
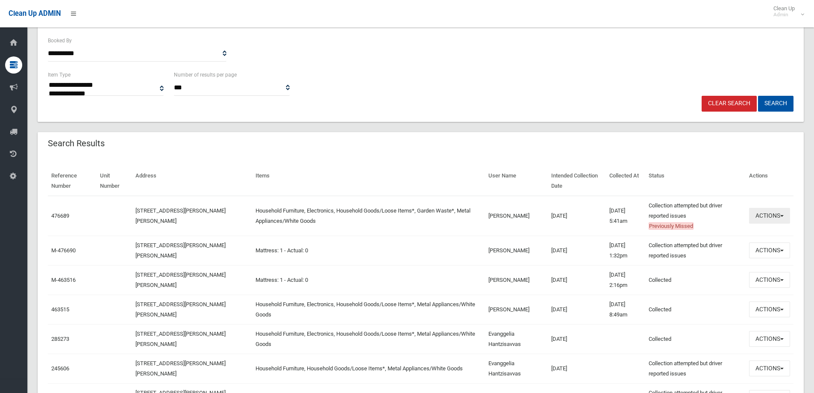
click at [768, 216] on button "Actions" at bounding box center [769, 216] width 41 height 16
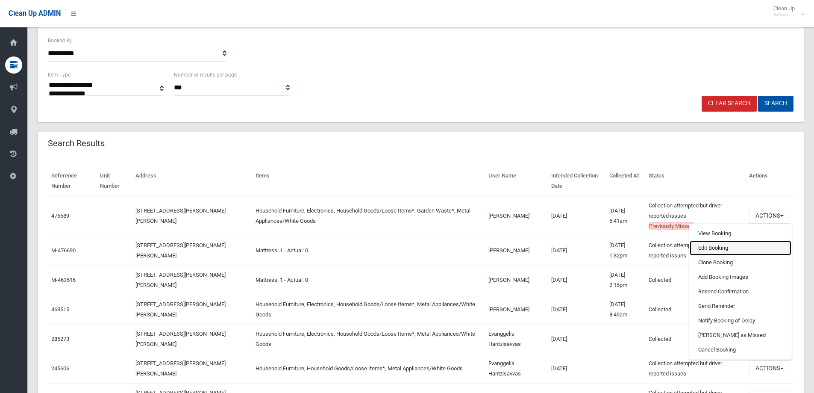
click at [711, 247] on link "Edit Booking" at bounding box center [741, 248] width 102 height 15
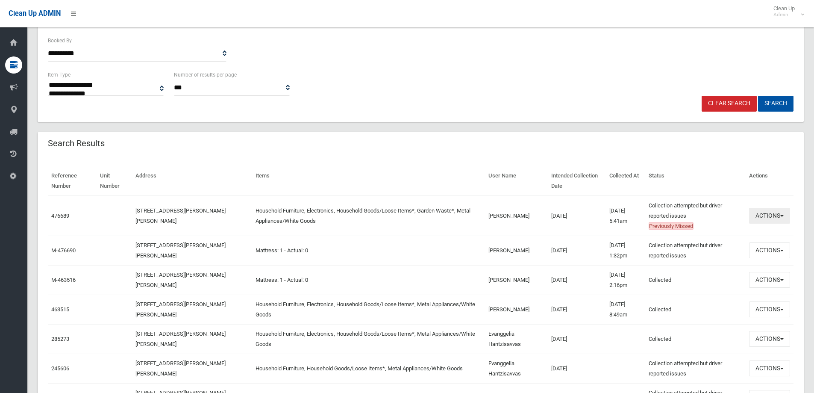
click at [769, 215] on button "Actions" at bounding box center [769, 216] width 41 height 16
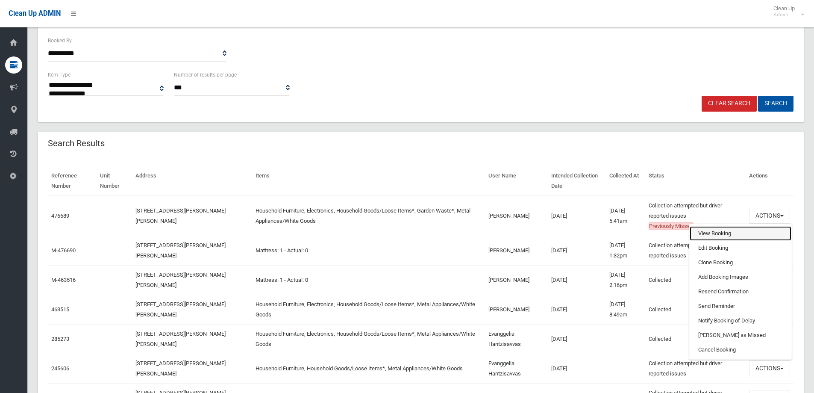
click at [712, 232] on link "View Booking" at bounding box center [741, 233] width 102 height 15
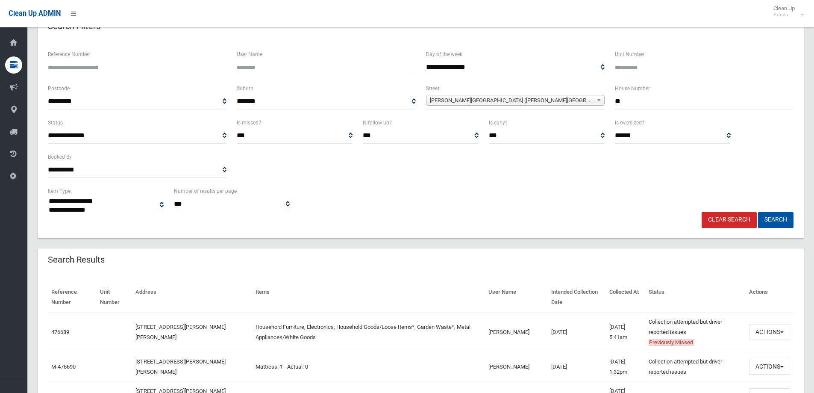
scroll to position [0, 0]
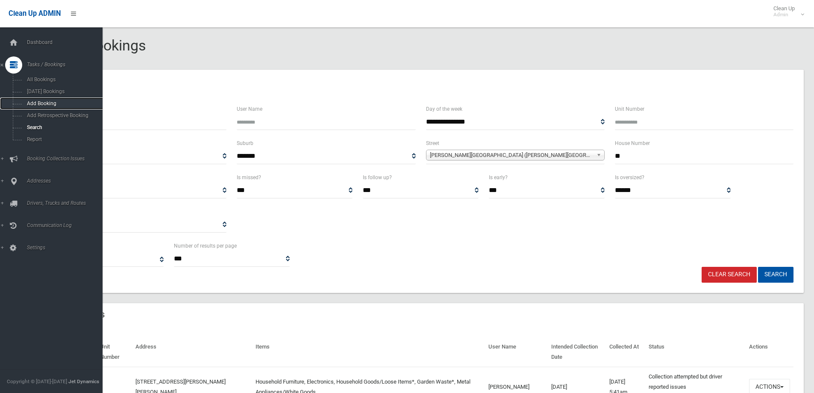
click at [41, 104] on span "Add Booking" at bounding box center [62, 103] width 77 height 6
click at [39, 126] on span "Search" at bounding box center [62, 127] width 77 height 6
click at [33, 127] on span "Search" at bounding box center [62, 127] width 77 height 6
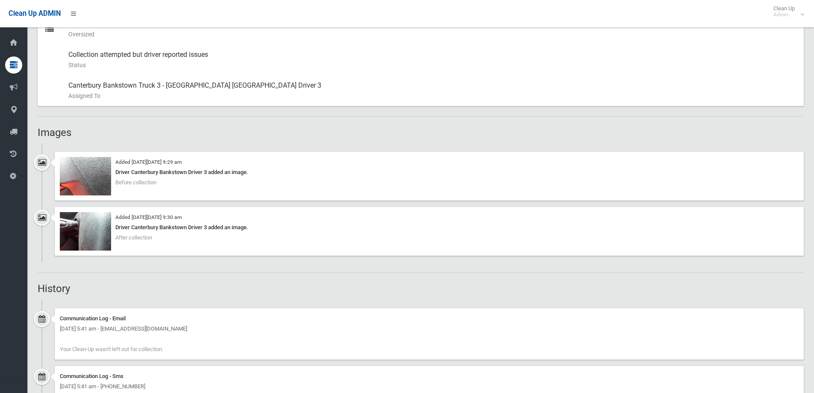
scroll to position [460, 0]
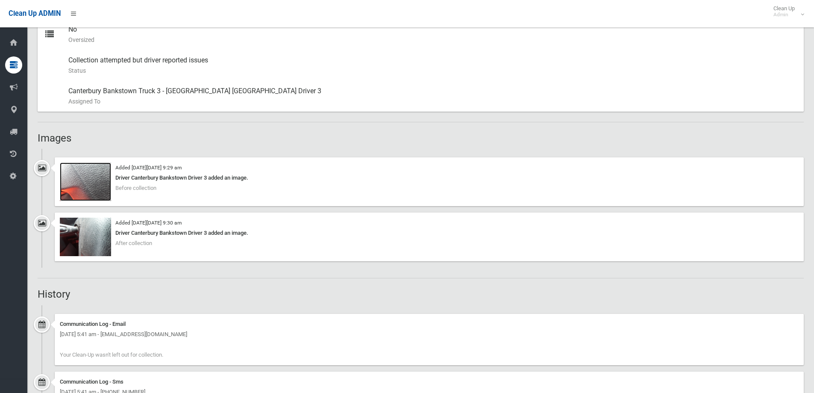
click at [84, 183] on img at bounding box center [85, 181] width 51 height 38
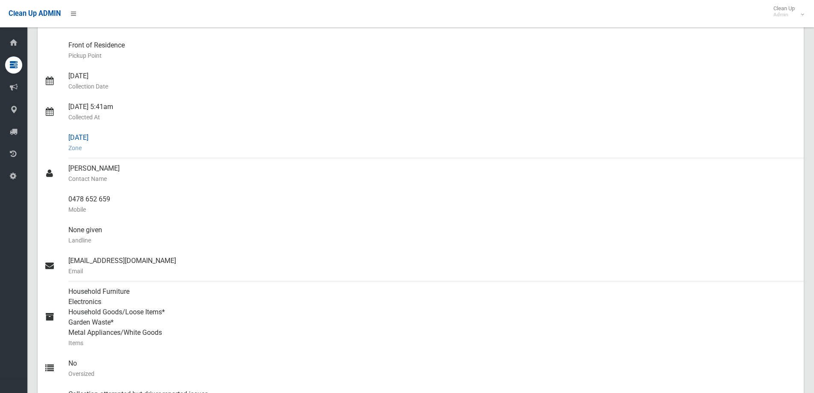
scroll to position [0, 0]
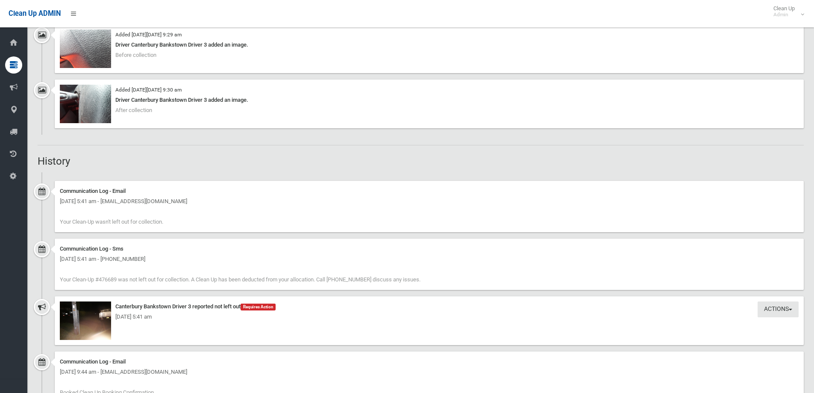
scroll to position [726, 0]
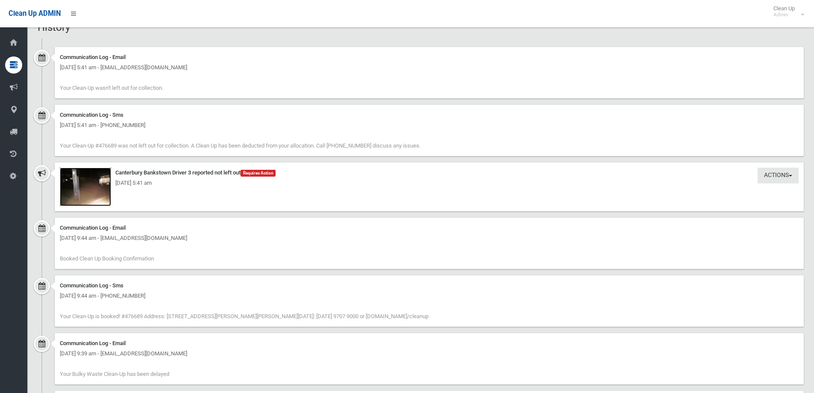
click at [87, 189] on img at bounding box center [85, 187] width 51 height 38
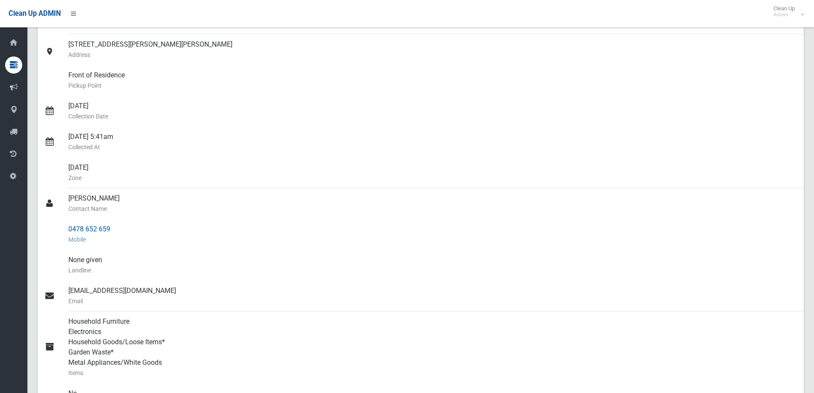
scroll to position [0, 0]
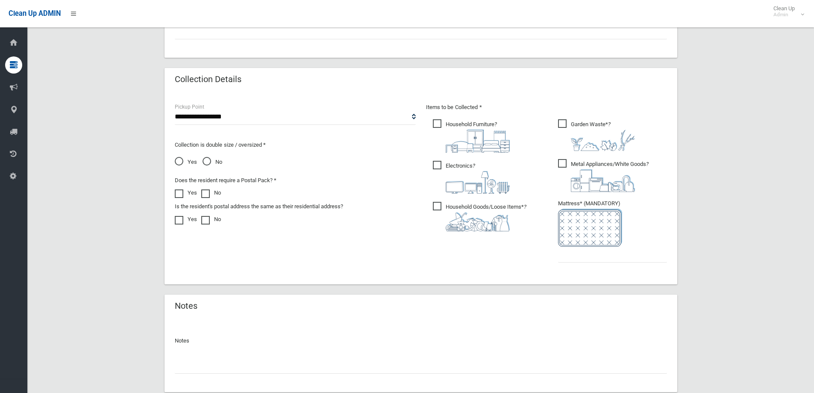
scroll to position [449, 0]
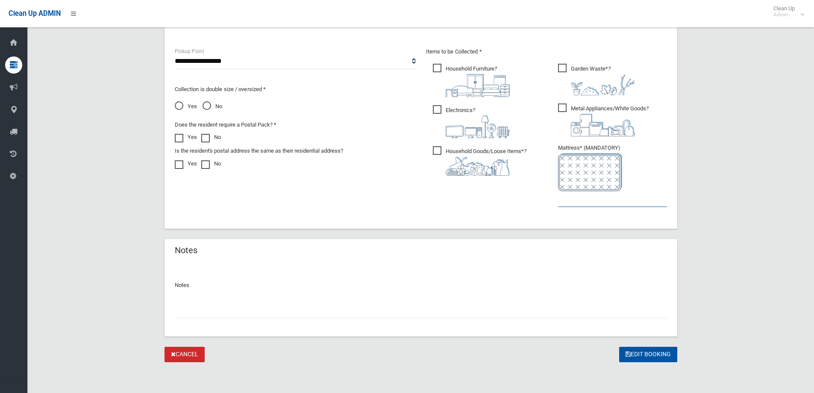
click at [594, 197] on input "text" at bounding box center [612, 199] width 109 height 16
type input "*"
click at [182, 314] on input "text" at bounding box center [421, 310] width 492 height 16
click at [187, 306] on input "text" at bounding box center [421, 310] width 492 height 16
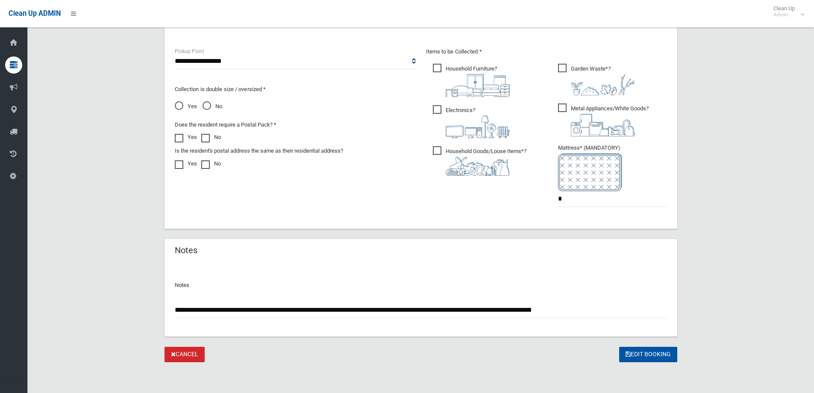
click at [355, 310] on input "**********" at bounding box center [421, 310] width 492 height 16
click at [592, 311] on input "**********" at bounding box center [421, 310] width 492 height 16
type input "**********"
click at [645, 356] on button "Edit Booking" at bounding box center [648, 355] width 58 height 16
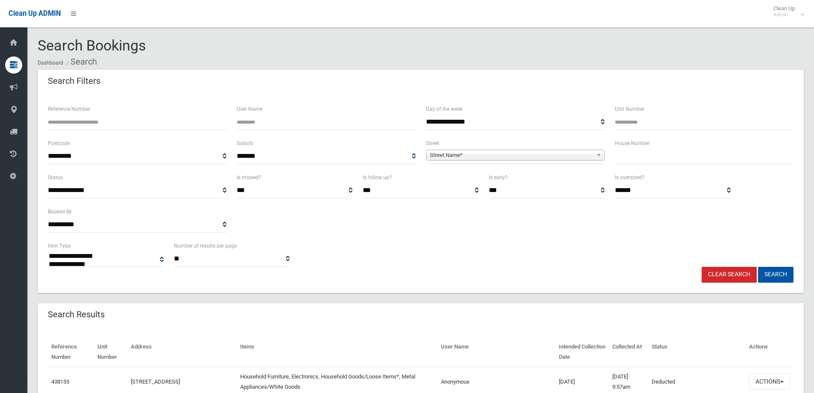
select select
click at [632, 159] on input "text" at bounding box center [704, 156] width 179 height 16
type input "**"
click at [453, 156] on span "Street Name*" at bounding box center [511, 155] width 163 height 10
type input "********"
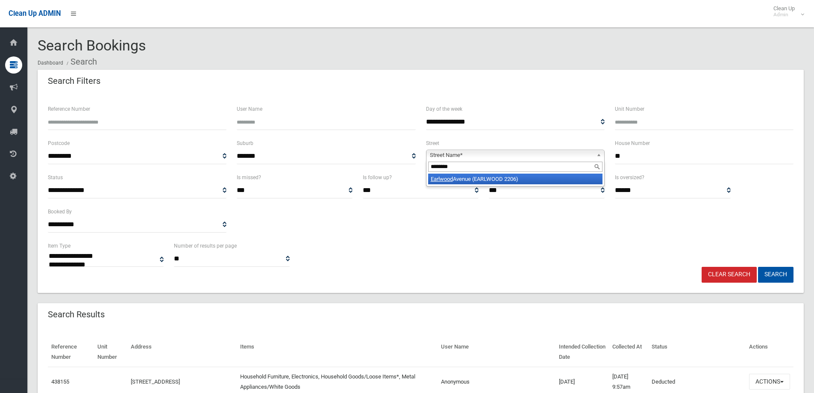
click at [454, 180] on li "Earlwood Avenue (EARLWOOD 2206)" at bounding box center [515, 178] width 174 height 11
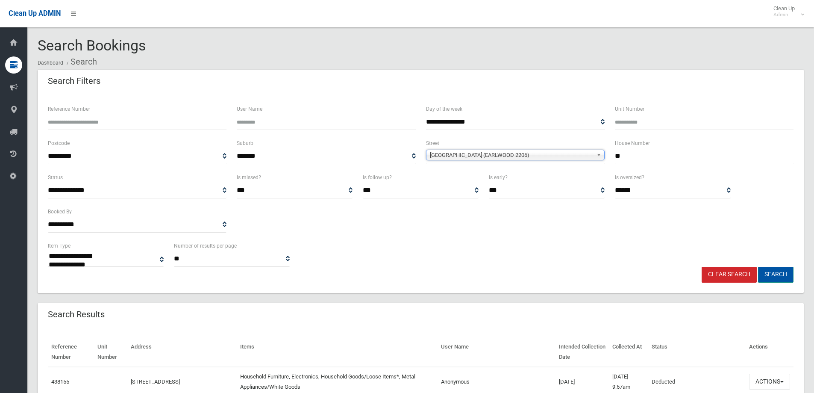
click at [770, 274] on button "Search" at bounding box center [775, 275] width 35 height 16
click at [774, 274] on button "Search" at bounding box center [775, 275] width 35 height 16
click at [773, 271] on button "Search" at bounding box center [775, 275] width 35 height 16
click at [773, 273] on button "Search" at bounding box center [775, 275] width 35 height 16
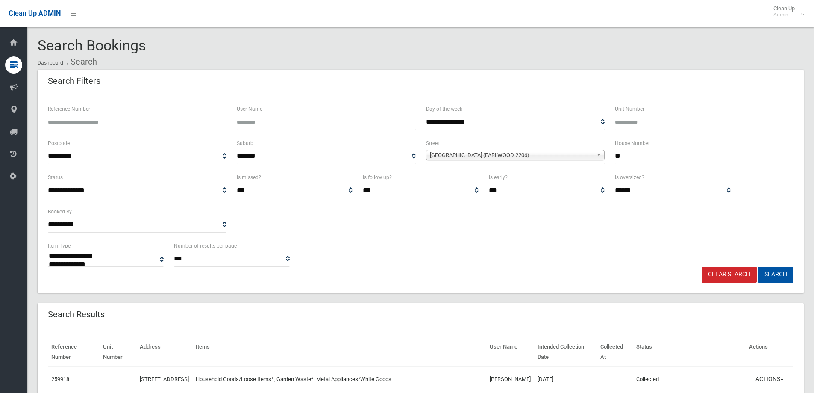
select select
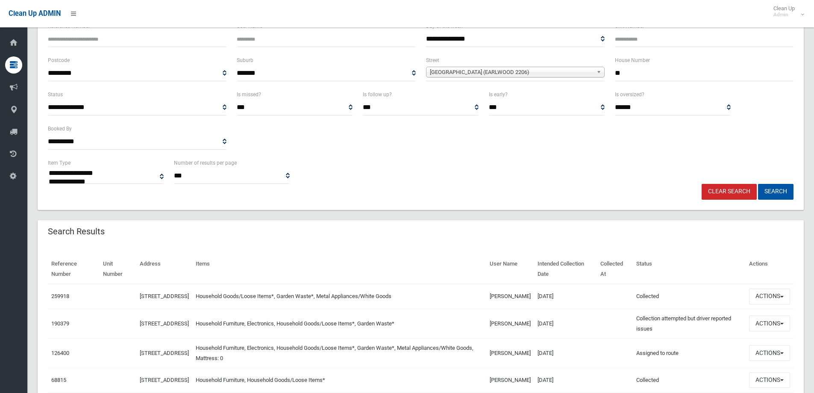
scroll to position [85, 0]
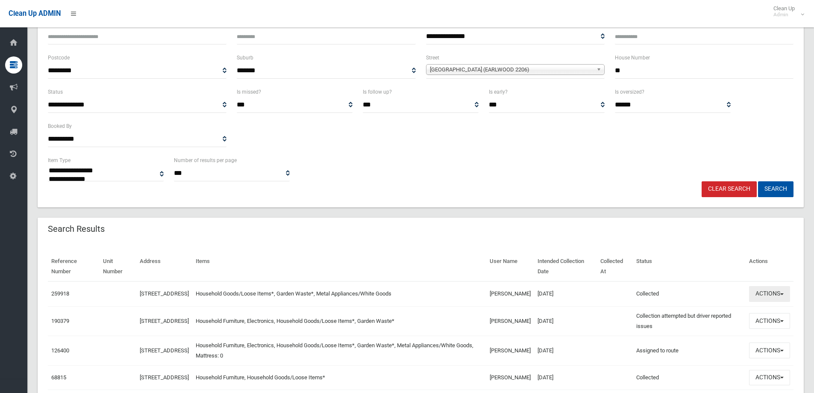
click at [765, 297] on button "Actions" at bounding box center [769, 294] width 41 height 16
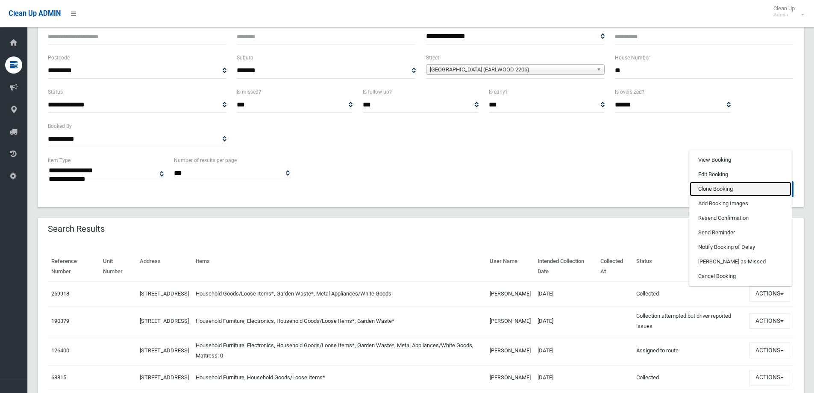
click at [711, 191] on link "Clone Booking" at bounding box center [741, 189] width 102 height 15
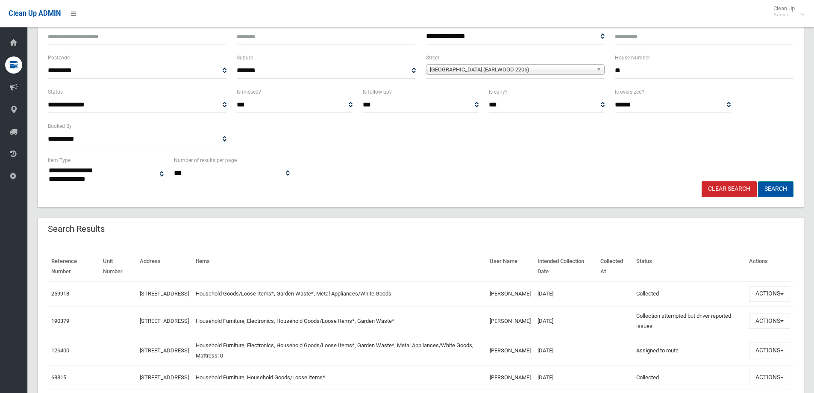
click at [782, 190] on button "Search" at bounding box center [775, 189] width 35 height 16
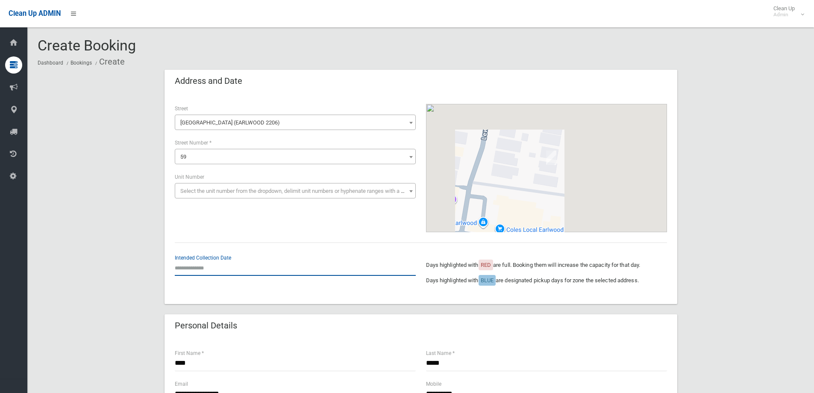
click at [192, 268] on input "text" at bounding box center [295, 268] width 241 height 16
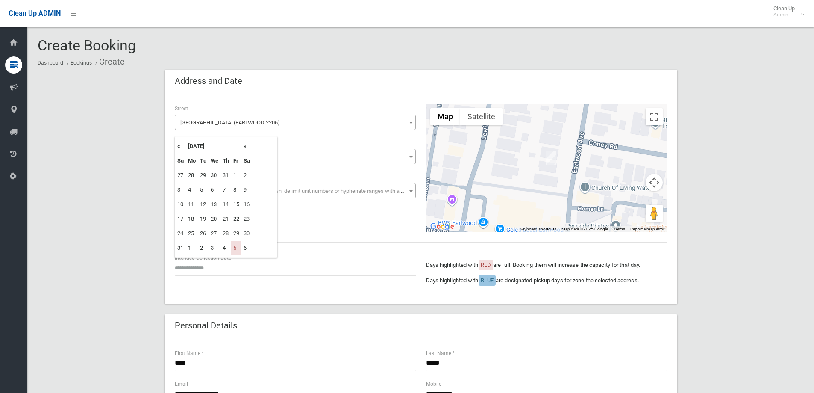
click at [188, 251] on td "1" at bounding box center [192, 248] width 12 height 15
click at [247, 146] on th "»" at bounding box center [246, 146] width 11 height 15
click at [237, 218] on td "26" at bounding box center [236, 219] width 10 height 15
type input "**********"
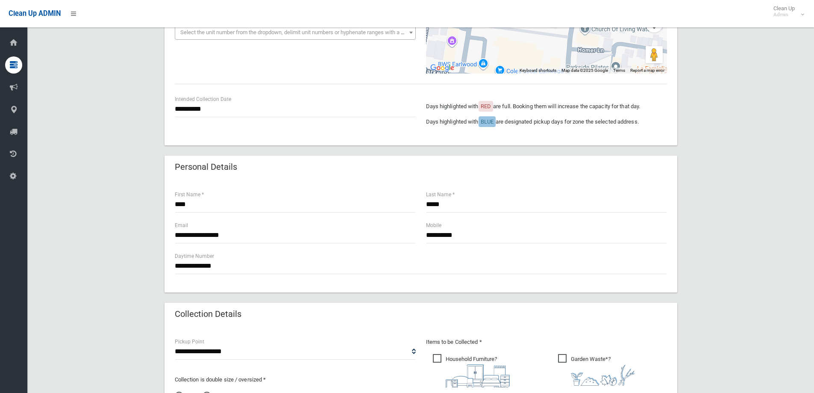
scroll to position [171, 0]
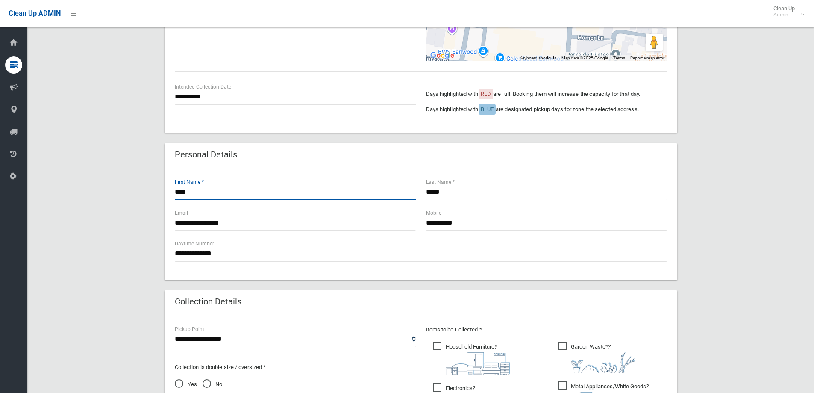
click at [199, 187] on input "****" at bounding box center [295, 192] width 241 height 16
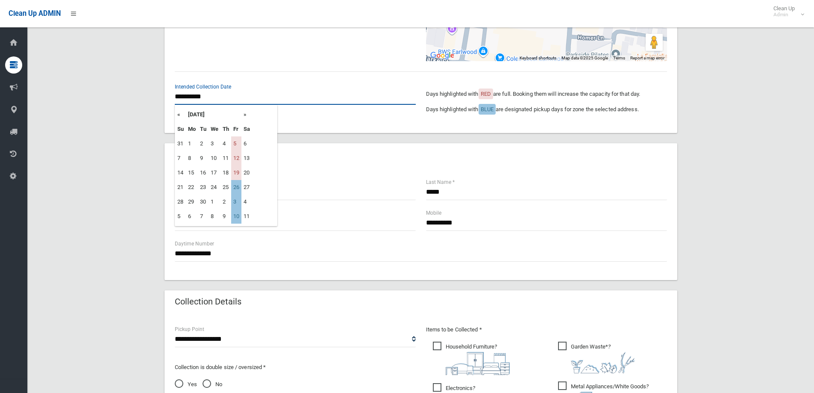
click at [221, 96] on input "**********" at bounding box center [295, 97] width 241 height 16
click at [234, 188] on td "26" at bounding box center [236, 187] width 10 height 15
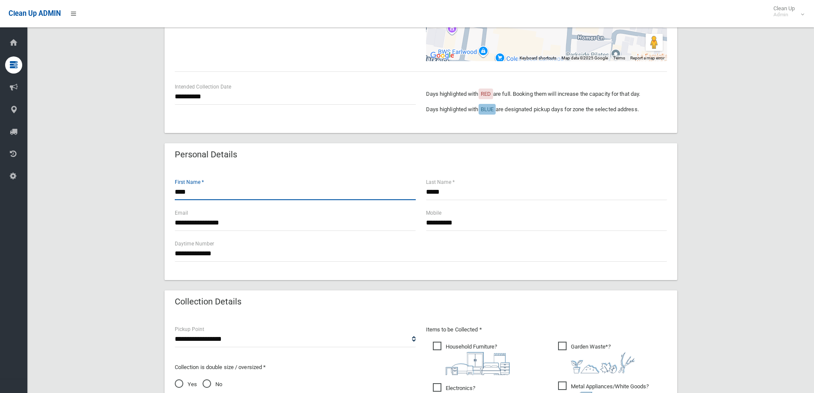
click at [199, 194] on input "****" at bounding box center [295, 192] width 241 height 16
click at [459, 192] on input "*****" at bounding box center [546, 192] width 241 height 16
click at [467, 225] on input "**********" at bounding box center [546, 223] width 241 height 16
click at [247, 223] on input "**********" at bounding box center [295, 223] width 241 height 16
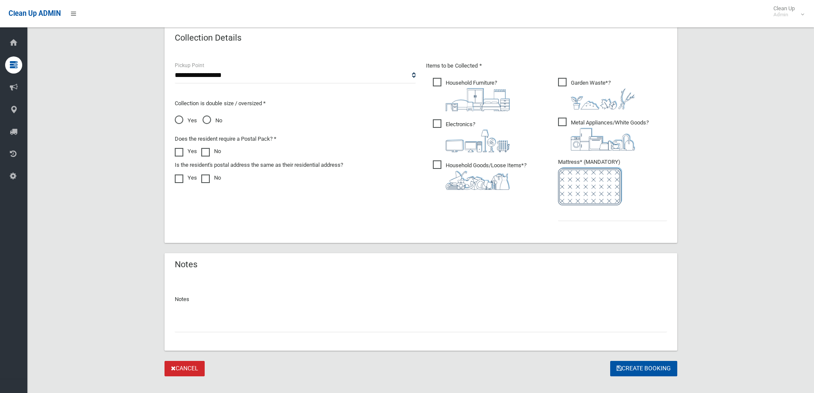
scroll to position [433, 0]
click at [577, 212] on input "text" at bounding box center [612, 215] width 109 height 16
type input "*"
drag, startPoint x: 438, startPoint y: 123, endPoint x: 436, endPoint y: 95, distance: 28.3
click at [438, 123] on span "Electronics ?" at bounding box center [471, 137] width 77 height 33
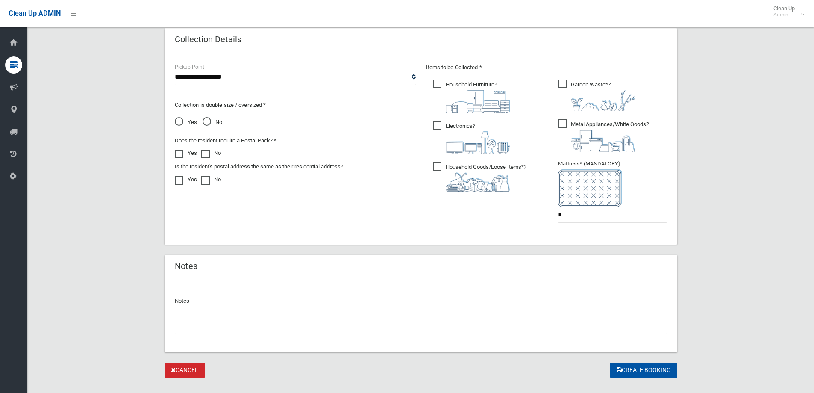
click at [438, 84] on span "Household Furniture ?" at bounding box center [471, 95] width 77 height 33
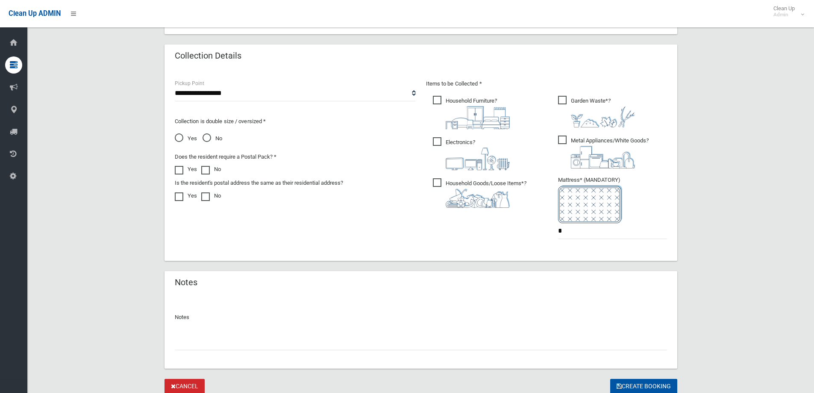
scroll to position [449, 0]
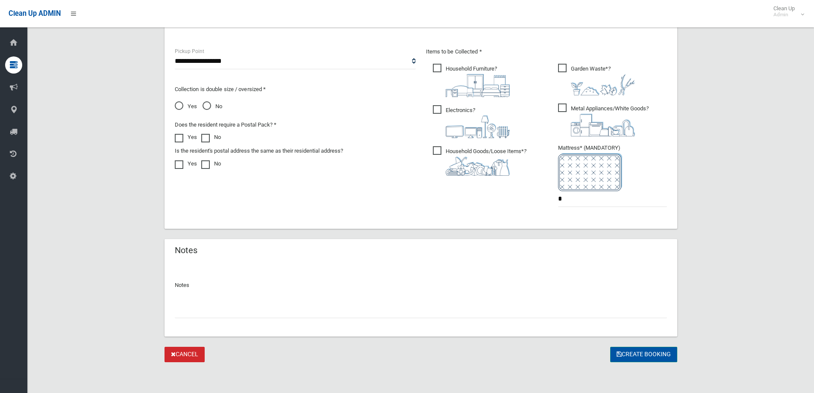
click at [640, 359] on button "Create Booking" at bounding box center [643, 355] width 67 height 16
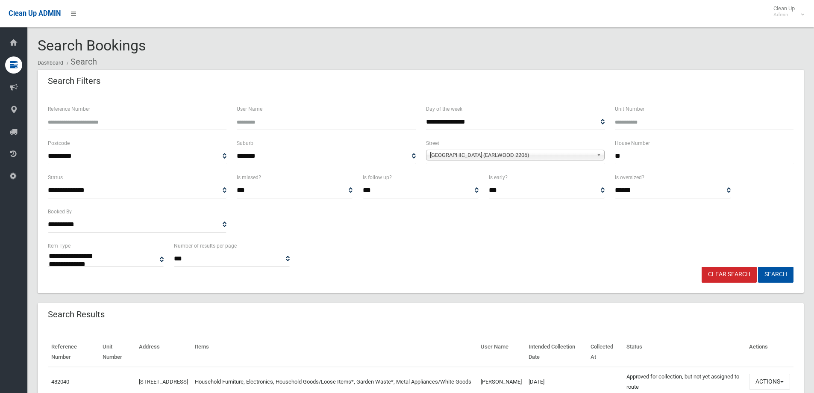
select select
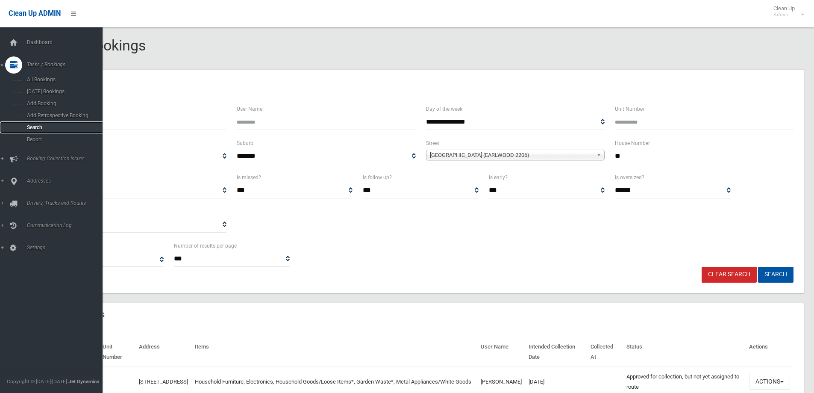
click at [31, 128] on span "Search" at bounding box center [62, 127] width 77 height 6
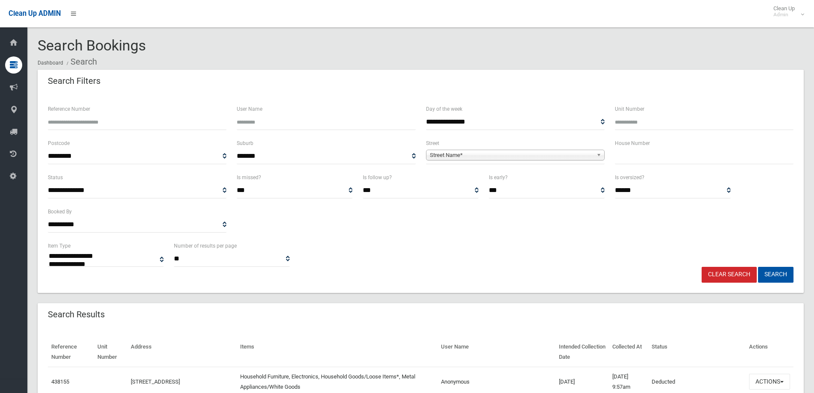
select select
